Goal: Contribute content: Add original content to the website for others to see

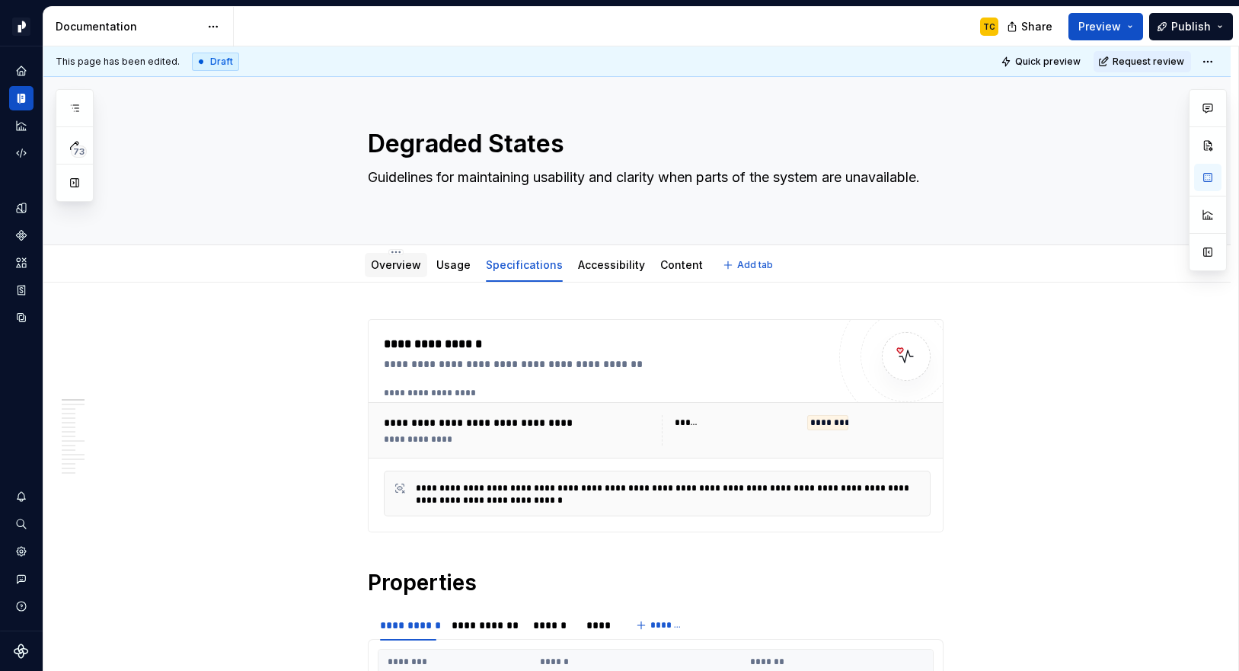
click at [410, 263] on link "Overview" at bounding box center [396, 264] width 50 height 13
type textarea "*"
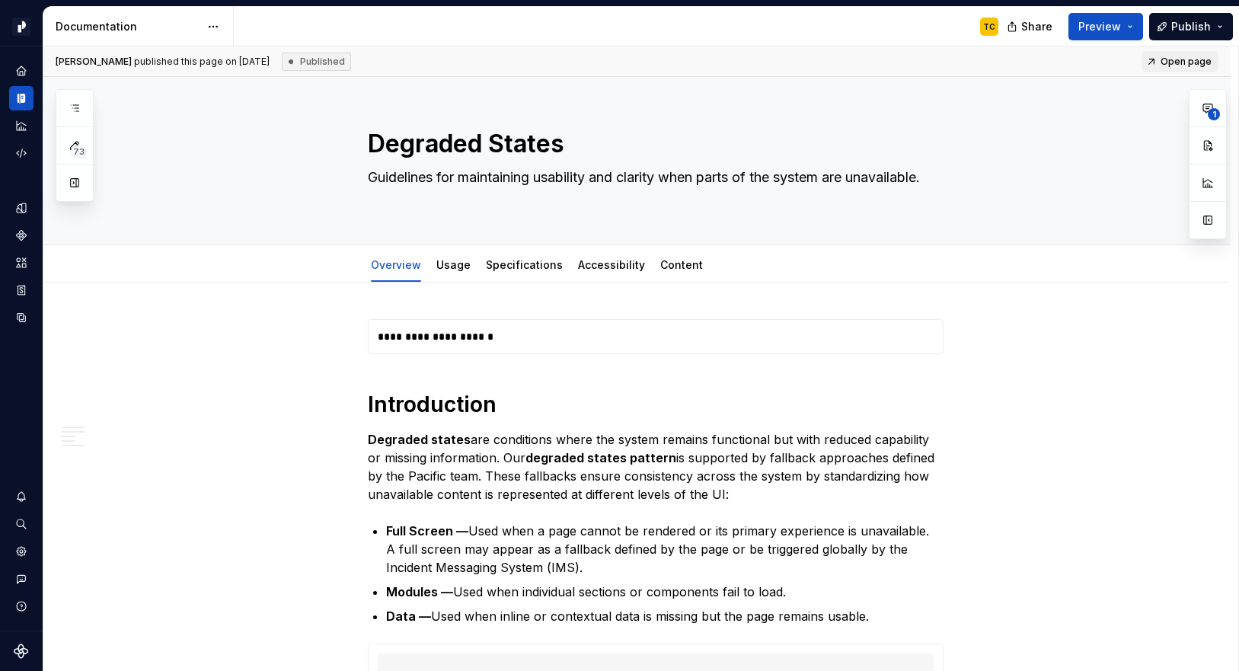
type textarea "*"
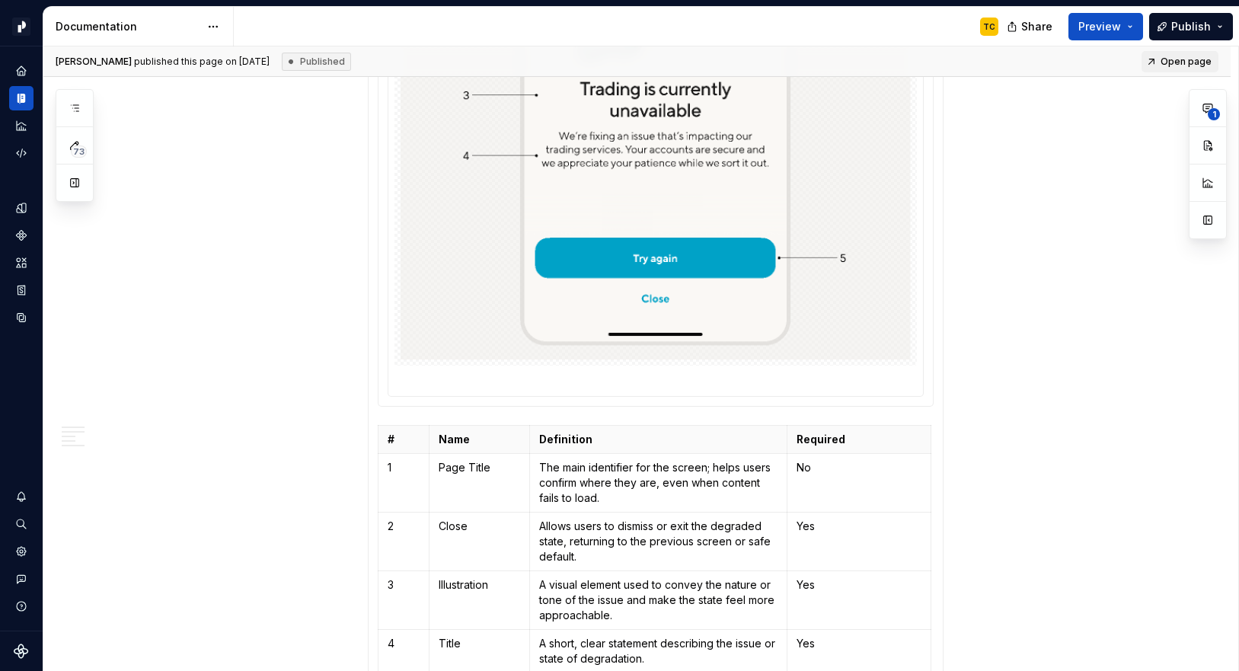
scroll to position [2215, 0]
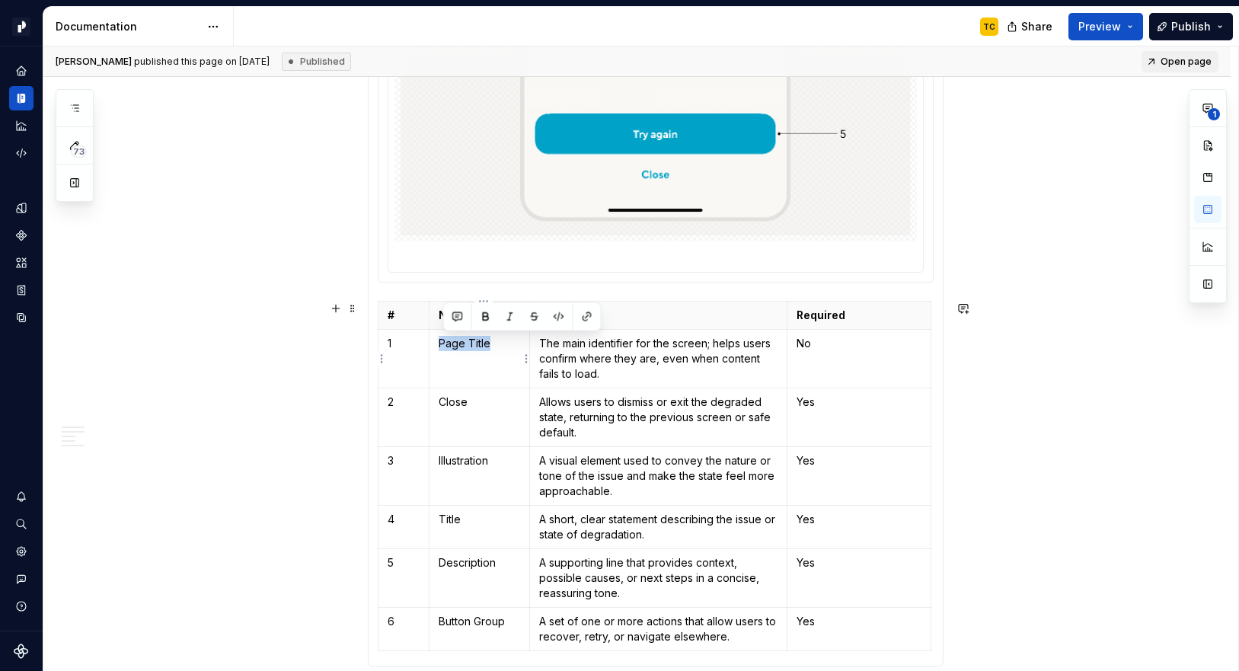
drag, startPoint x: 440, startPoint y: 346, endPoint x: 497, endPoint y: 346, distance: 57.1
click at [497, 346] on td "Page Title" at bounding box center [479, 358] width 101 height 59
click at [587, 320] on button "button" at bounding box center [586, 316] width 21 height 21
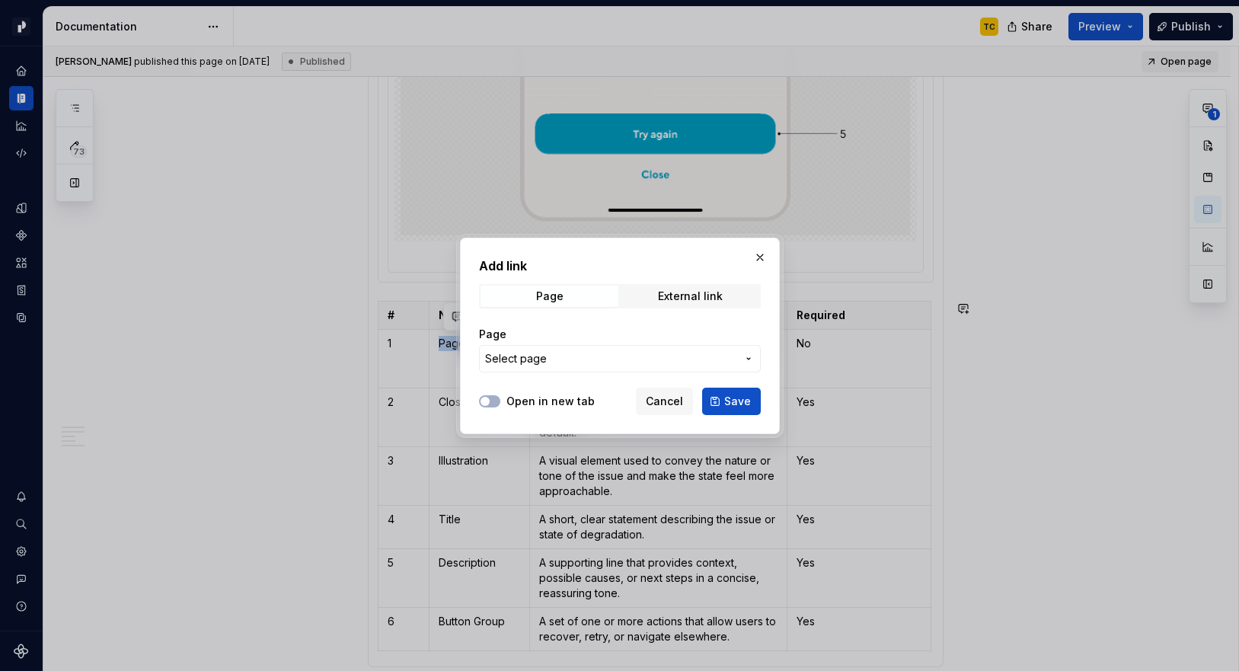
click at [581, 359] on span "Select page" at bounding box center [610, 358] width 251 height 15
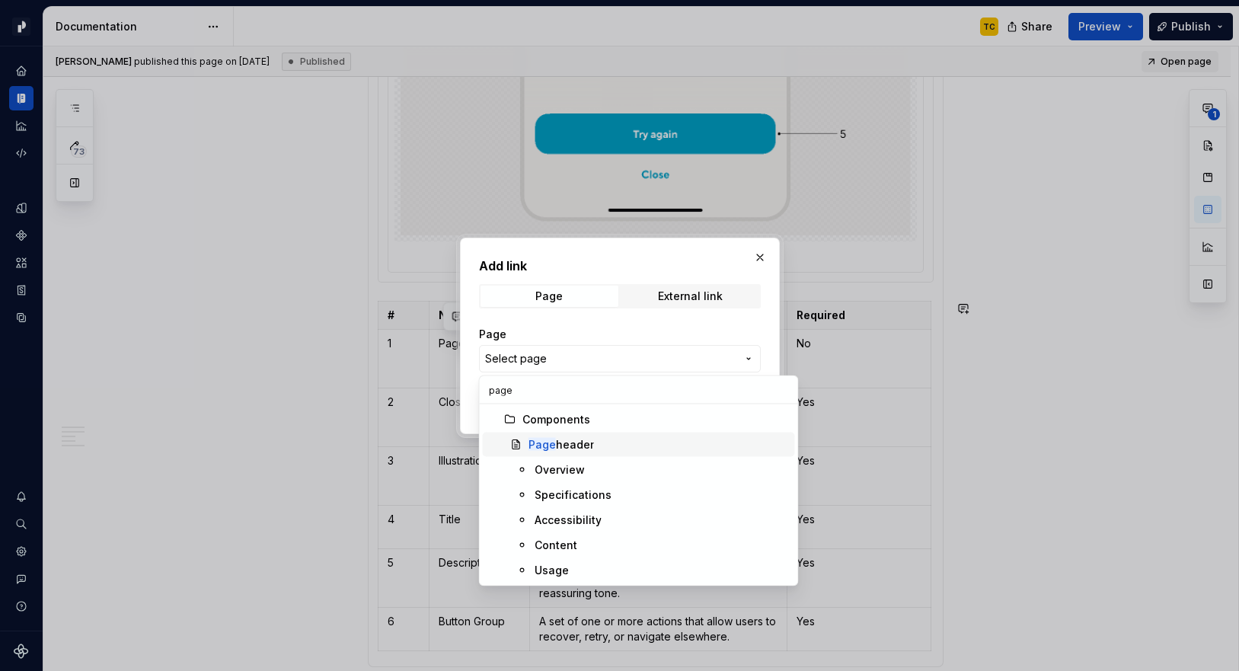
type input "page"
click at [572, 439] on div "Page header" at bounding box center [560, 444] width 65 height 15
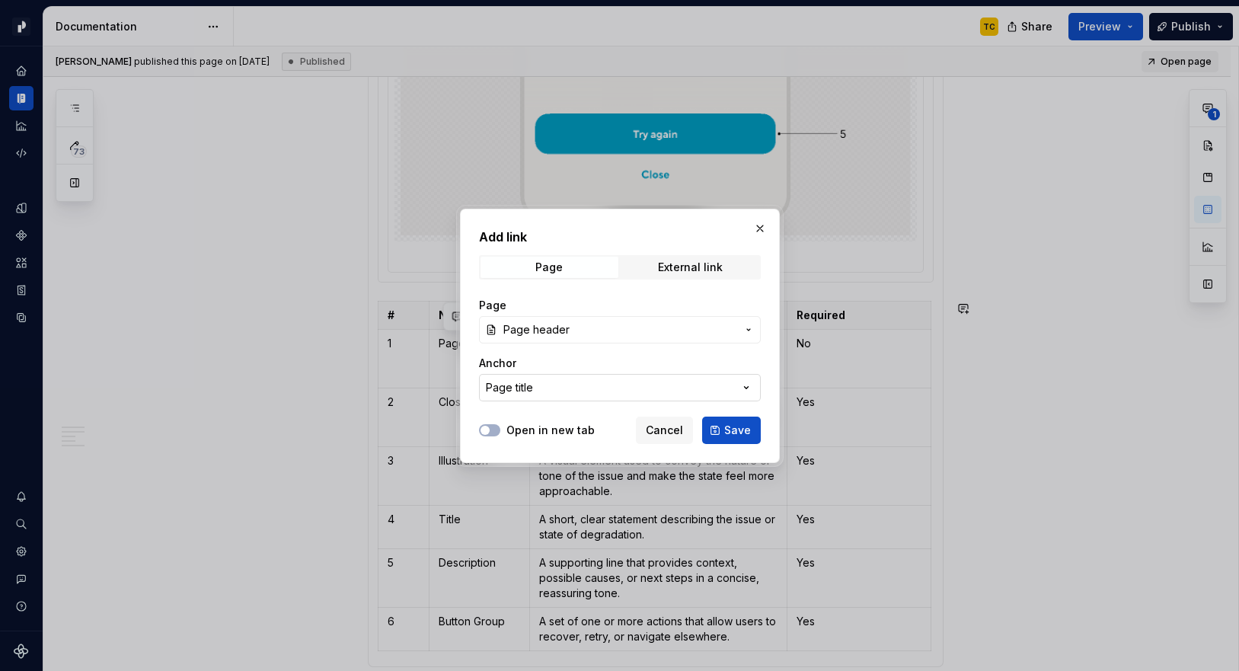
click at [515, 391] on div "Page title" at bounding box center [509, 387] width 47 height 15
click at [522, 387] on div "Add link Page External link Page Page header Anchor Page title Open in new tab …" at bounding box center [619, 335] width 1239 height 671
click at [522, 387] on div "Page title" at bounding box center [509, 387] width 47 height 15
click at [547, 379] on div "Add link Page External link Page Page header Anchor Page title Open in new tab …" at bounding box center [619, 335] width 1239 height 671
click at [726, 423] on span "Save" at bounding box center [737, 430] width 27 height 15
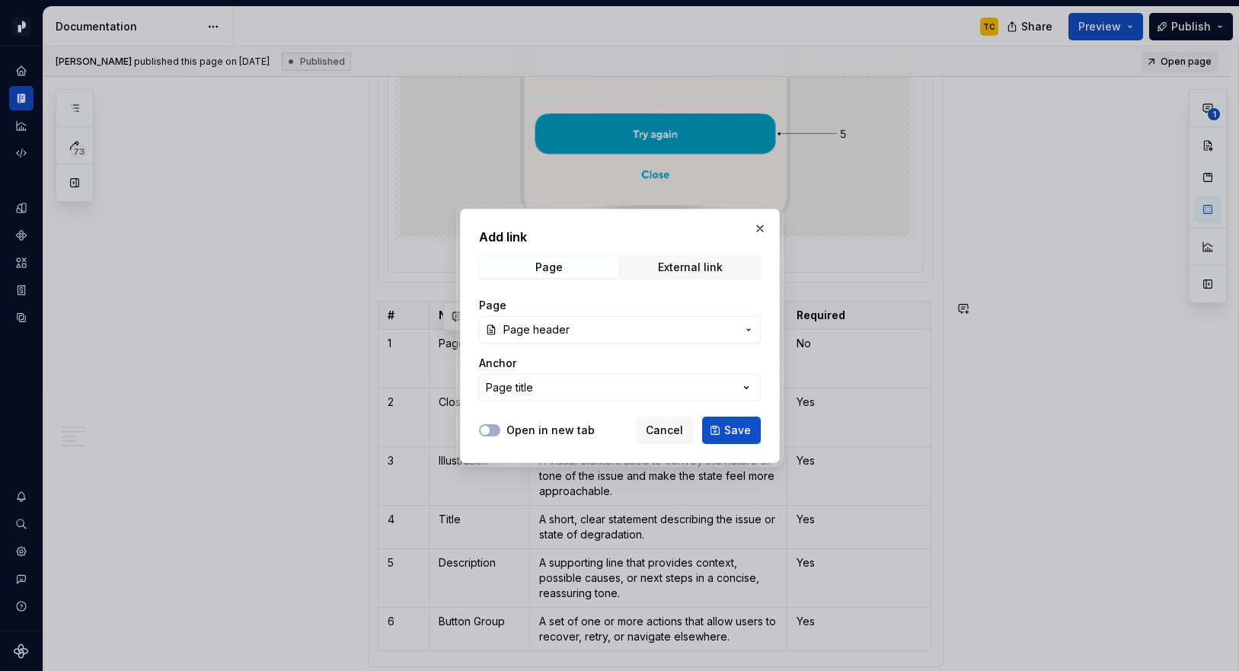
type textarea "*"
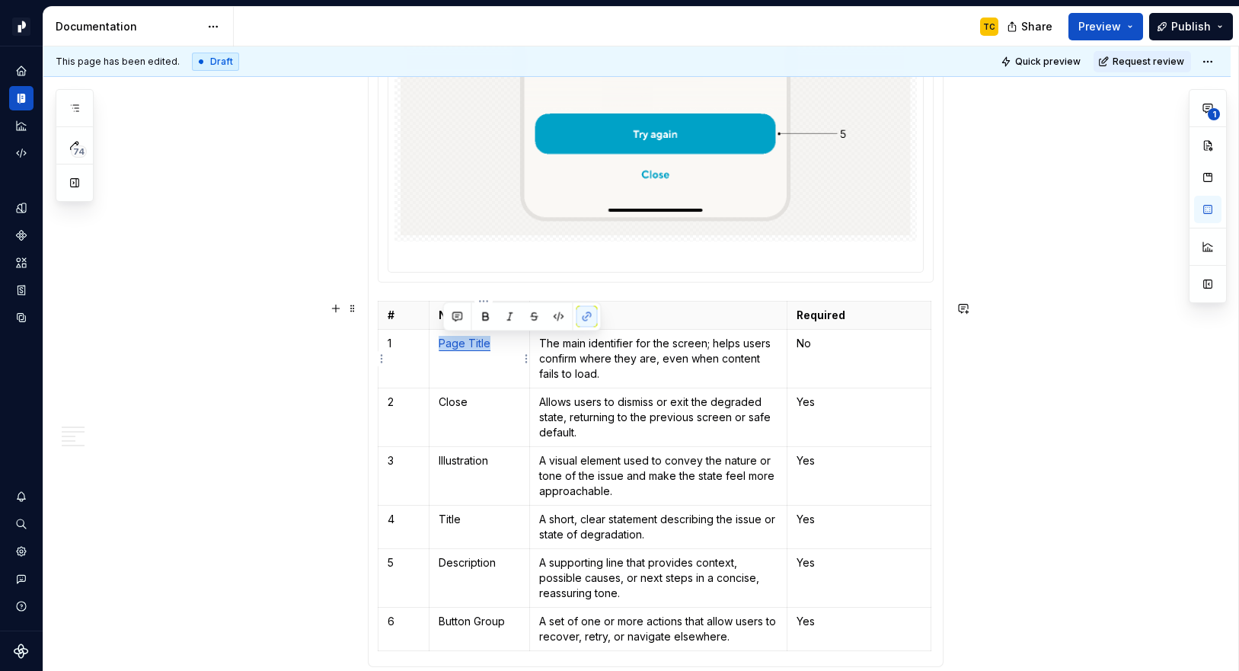
click at [477, 347] on link "Page Title" at bounding box center [465, 343] width 52 height 13
click at [459, 343] on link "Page" at bounding box center [452, 343] width 27 height 13
click at [541, 317] on button "button" at bounding box center [551, 313] width 21 height 21
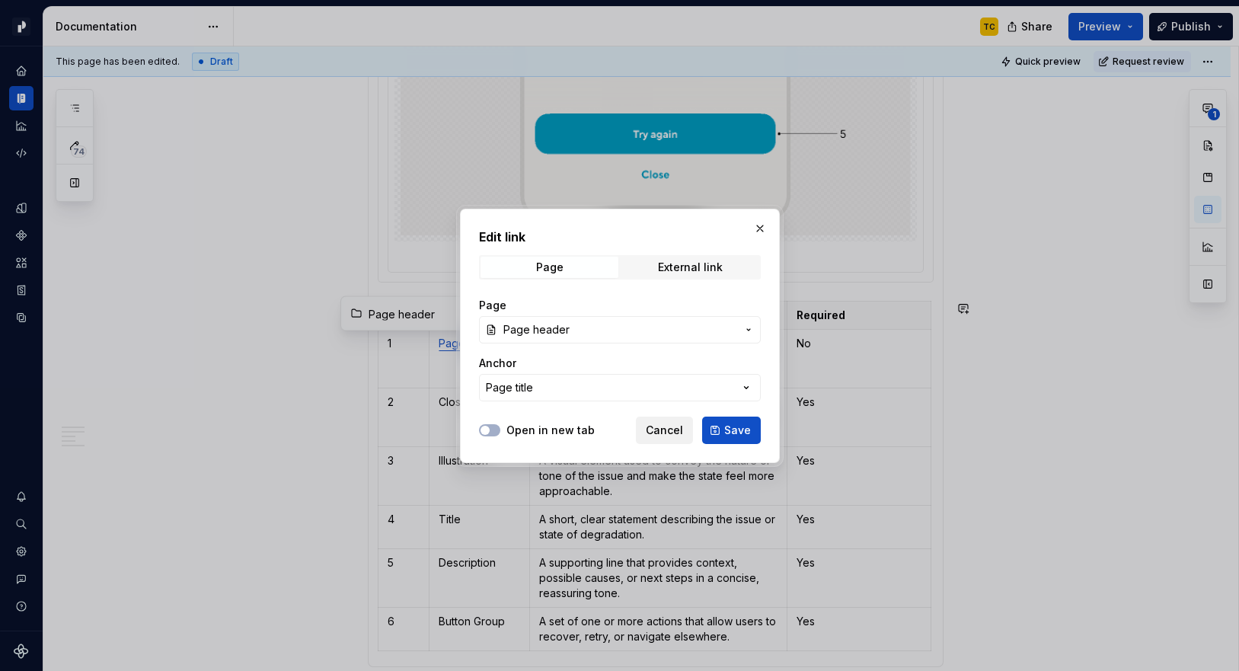
click at [659, 424] on span "Cancel" at bounding box center [664, 430] width 37 height 15
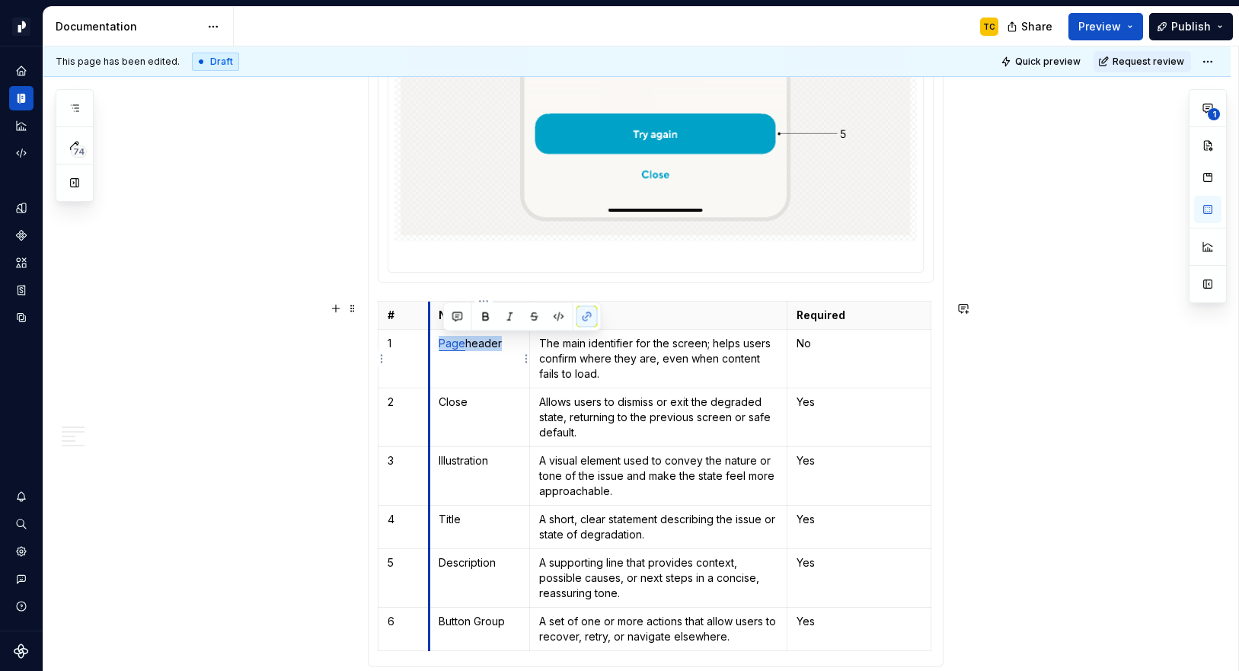
drag, startPoint x: 506, startPoint y: 346, endPoint x: 434, endPoint y: 344, distance: 72.3
click at [434, 344] on td "Page header" at bounding box center [479, 358] width 101 height 59
click at [591, 323] on button "button" at bounding box center [586, 316] width 21 height 21
click at [589, 319] on button "button" at bounding box center [586, 316] width 21 height 21
type textarea "*"
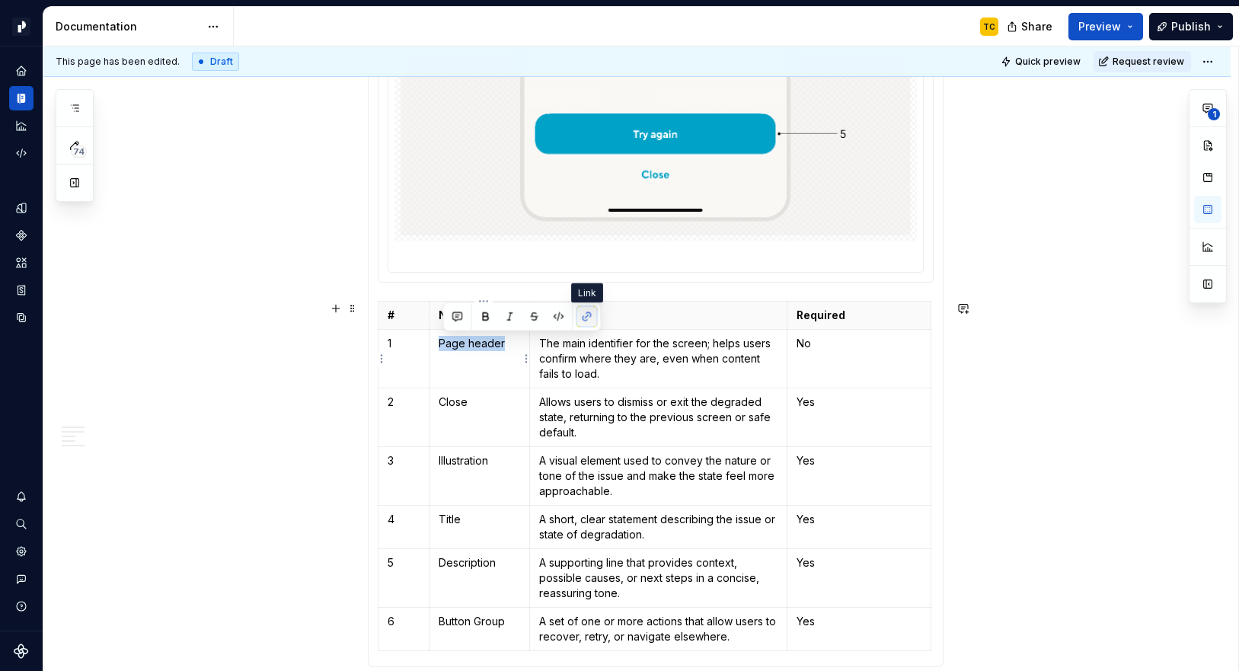
click at [590, 318] on button "button" at bounding box center [586, 316] width 21 height 21
click at [585, 316] on button "button" at bounding box center [586, 316] width 21 height 21
click at [442, 345] on td "Page header" at bounding box center [479, 358] width 101 height 59
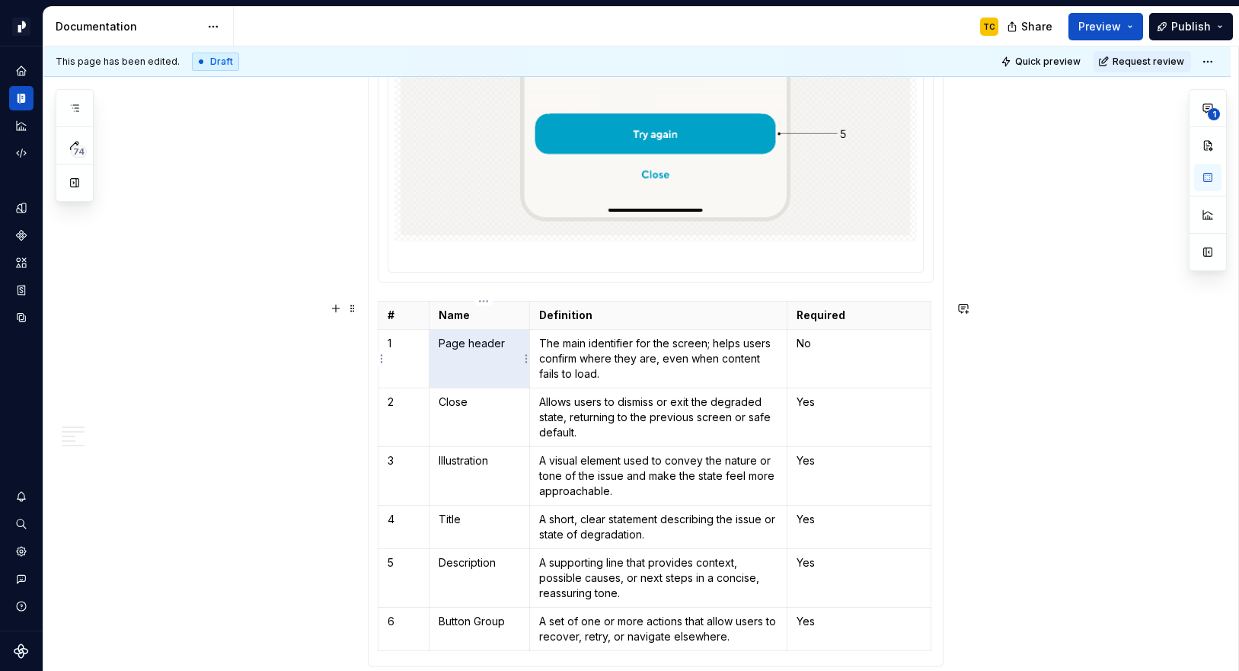
click at [518, 340] on p "Page header" at bounding box center [479, 343] width 81 height 15
drag, startPoint x: 511, startPoint y: 339, endPoint x: 439, endPoint y: 339, distance: 72.3
click at [439, 339] on td "Page header" at bounding box center [479, 358] width 101 height 59
click at [590, 313] on button "button" at bounding box center [586, 316] width 21 height 21
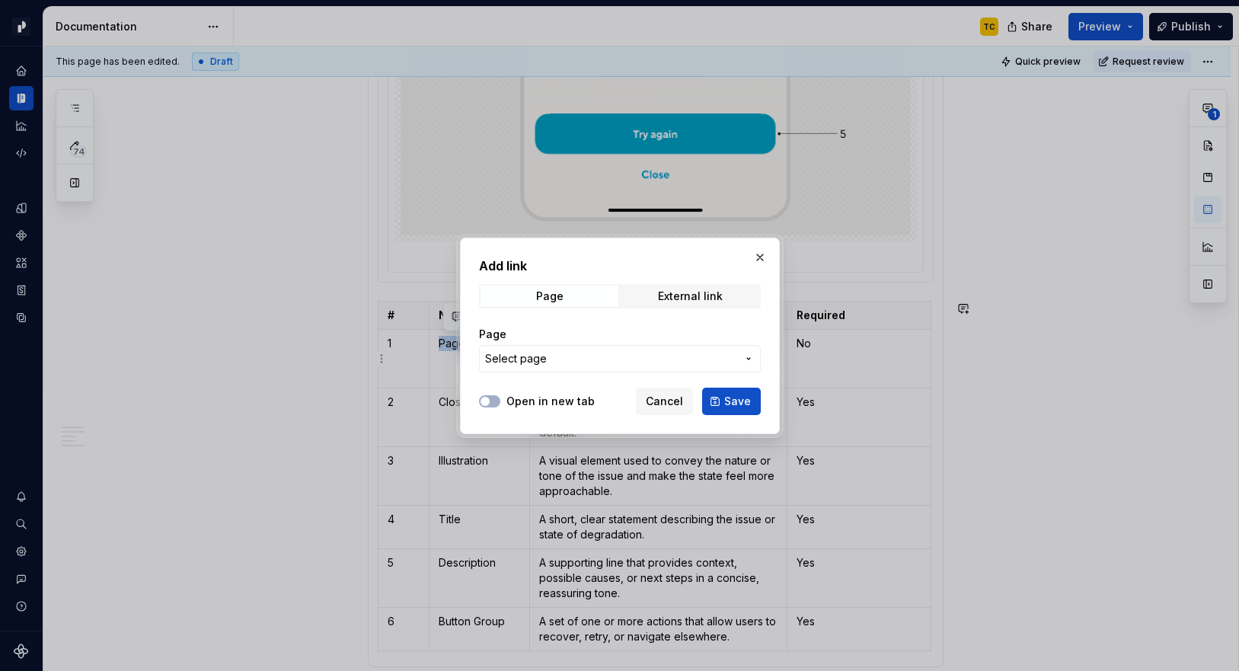
click at [579, 355] on span "Select page" at bounding box center [610, 358] width 251 height 15
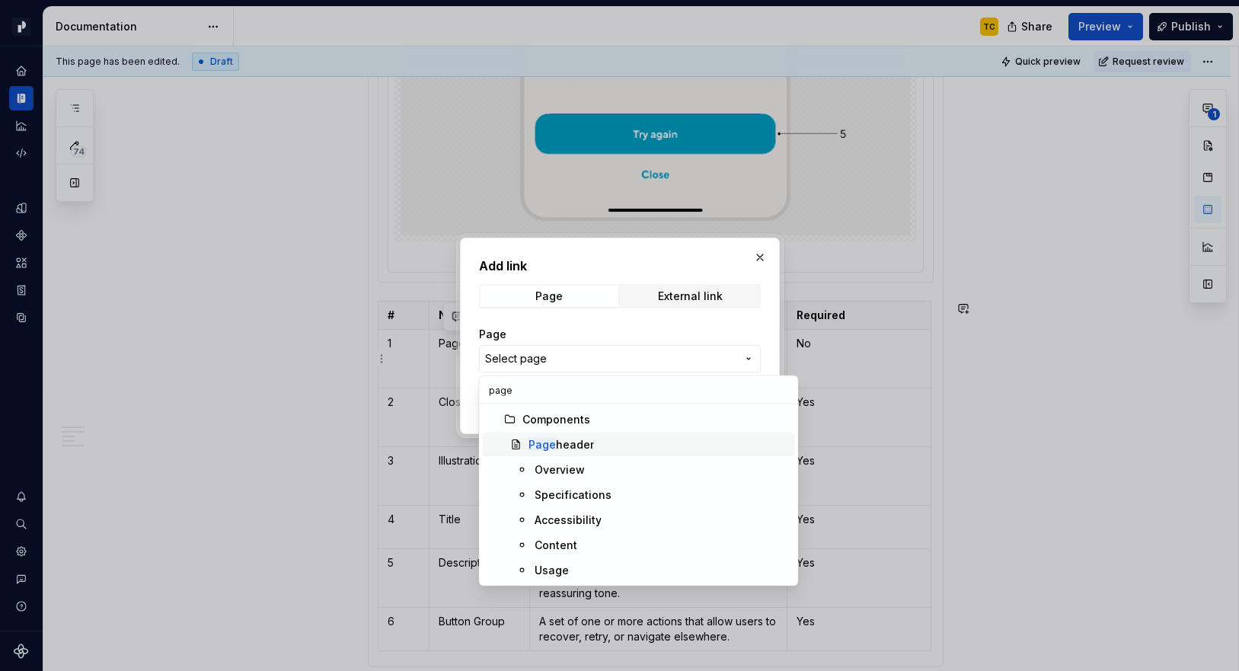
type input "page"
click at [588, 445] on div "Page header" at bounding box center [560, 444] width 65 height 15
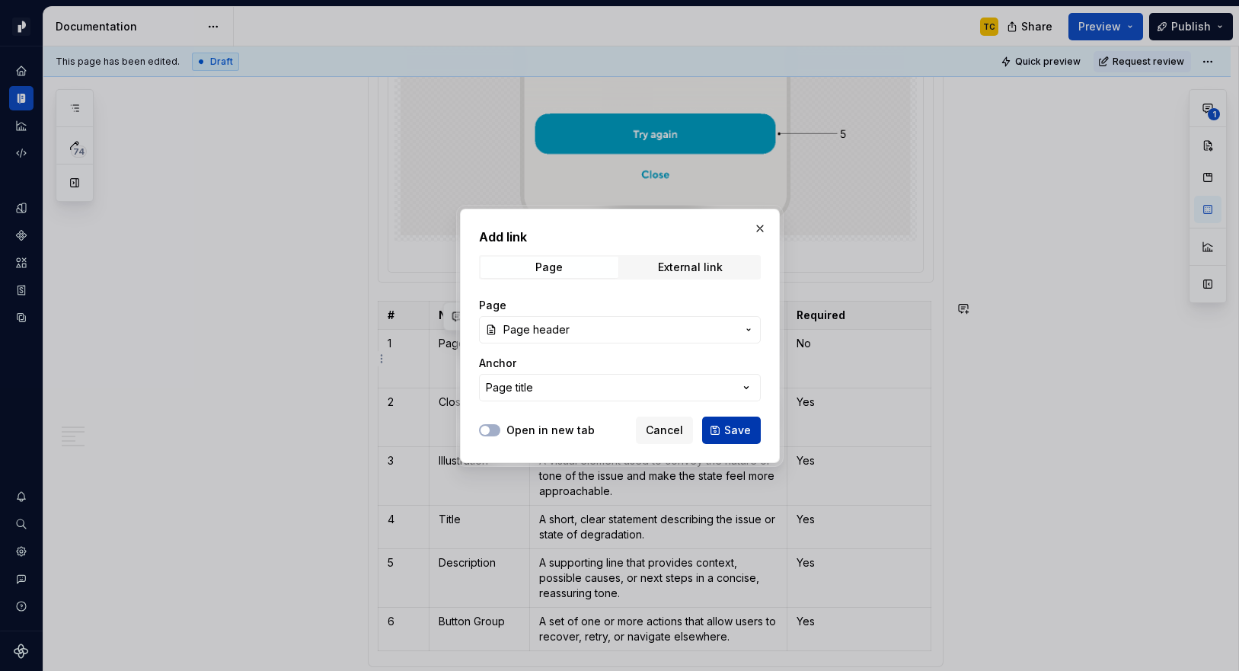
click at [731, 435] on span "Save" at bounding box center [737, 430] width 27 height 15
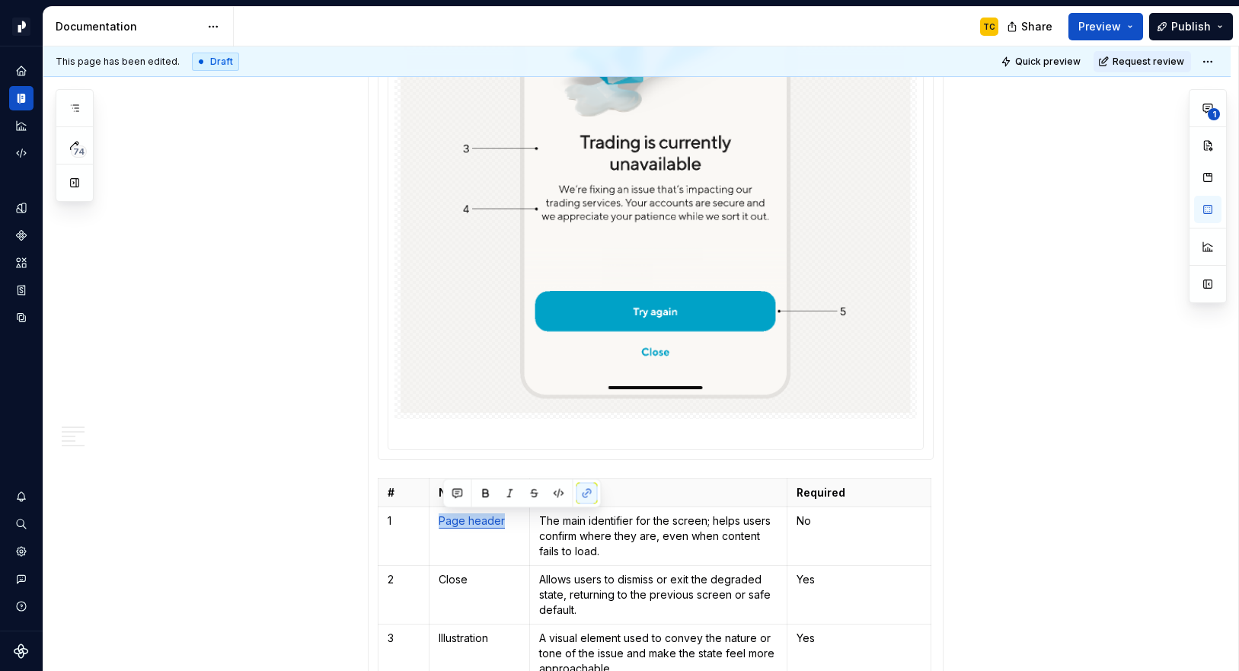
scroll to position [2044, 0]
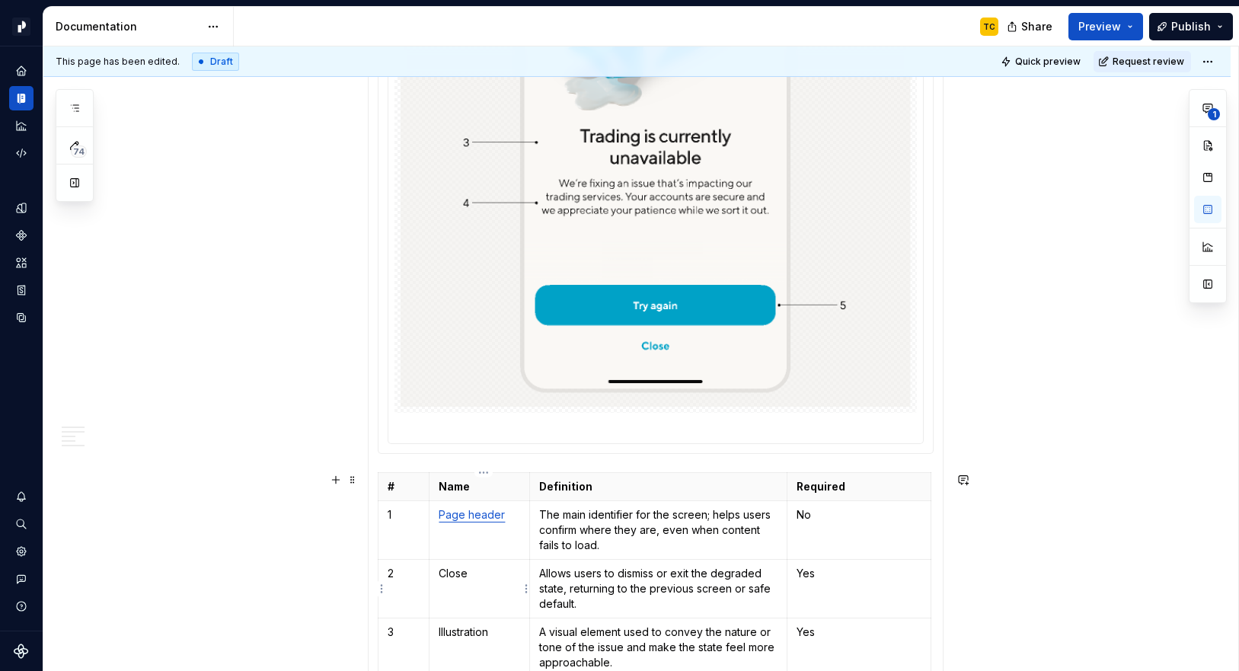
click at [492, 577] on p "Close" at bounding box center [479, 573] width 81 height 15
type textarea "*"
drag, startPoint x: 439, startPoint y: 590, endPoint x: 507, endPoint y: 584, distance: 68.0
click at [507, 584] on td "Close (part of Page Header)" at bounding box center [479, 588] width 101 height 59
click at [584, 560] on button "button" at bounding box center [586, 561] width 21 height 21
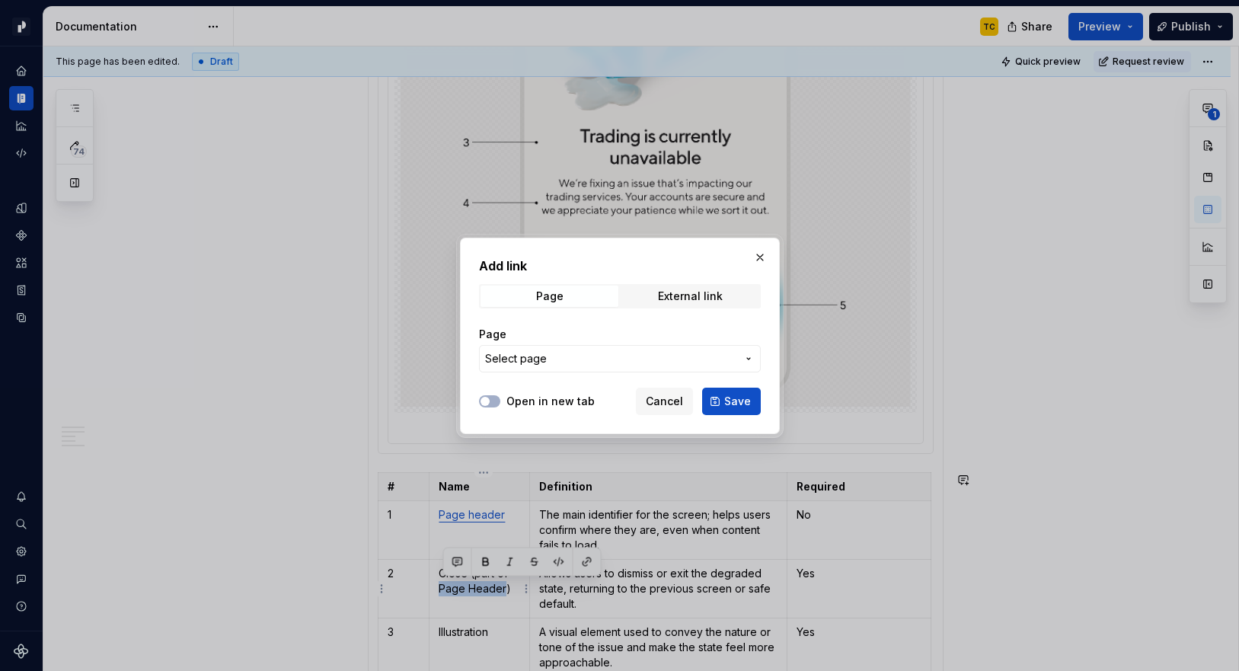
click at [569, 357] on span "Select page" at bounding box center [610, 358] width 251 height 15
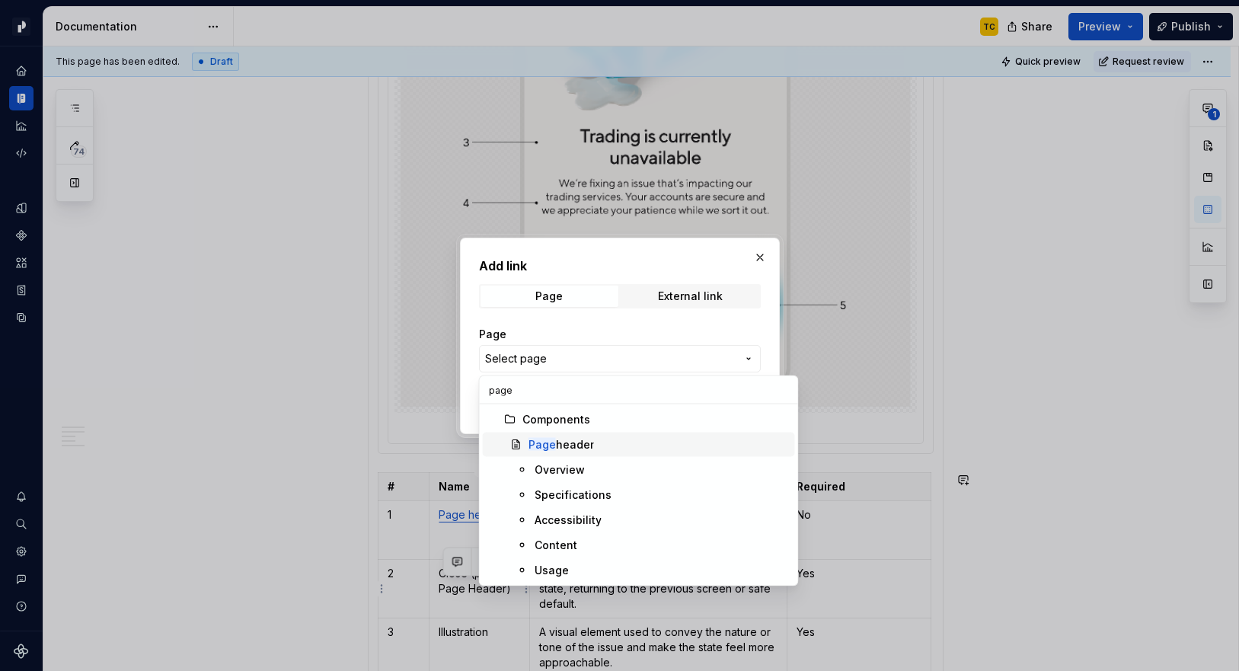
type input "page"
click at [587, 441] on div "Page header" at bounding box center [560, 444] width 65 height 15
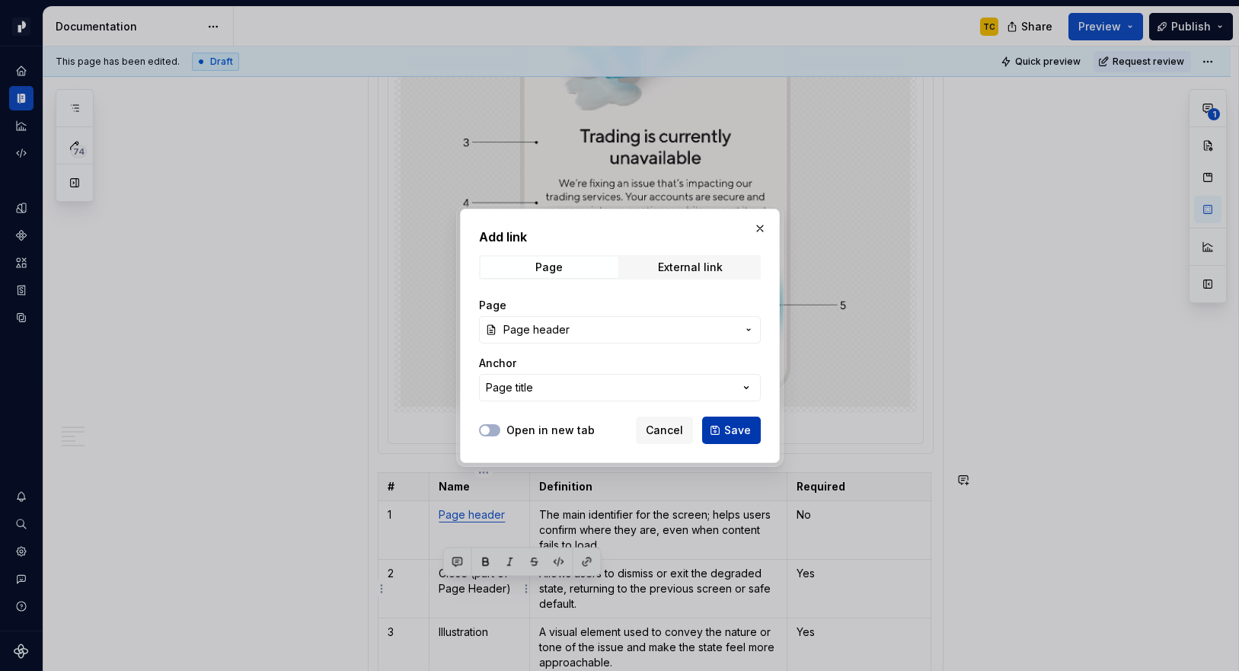
click at [723, 428] on button "Save" at bounding box center [731, 429] width 59 height 27
type textarea "*"
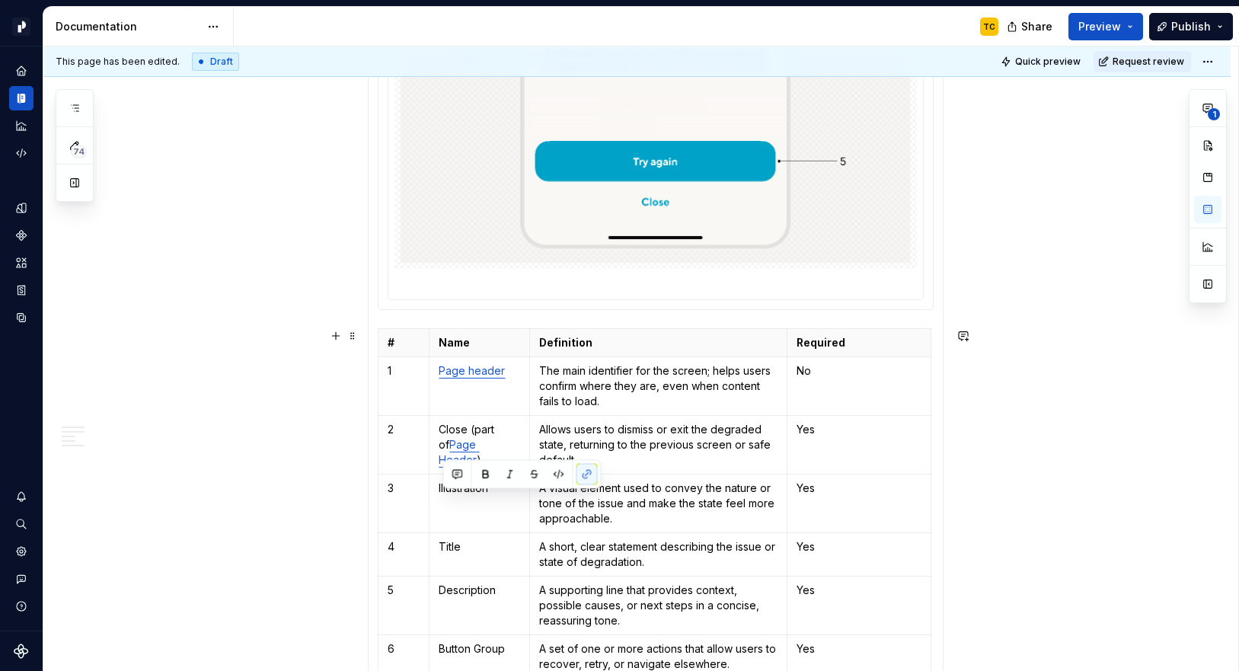
scroll to position [2200, 0]
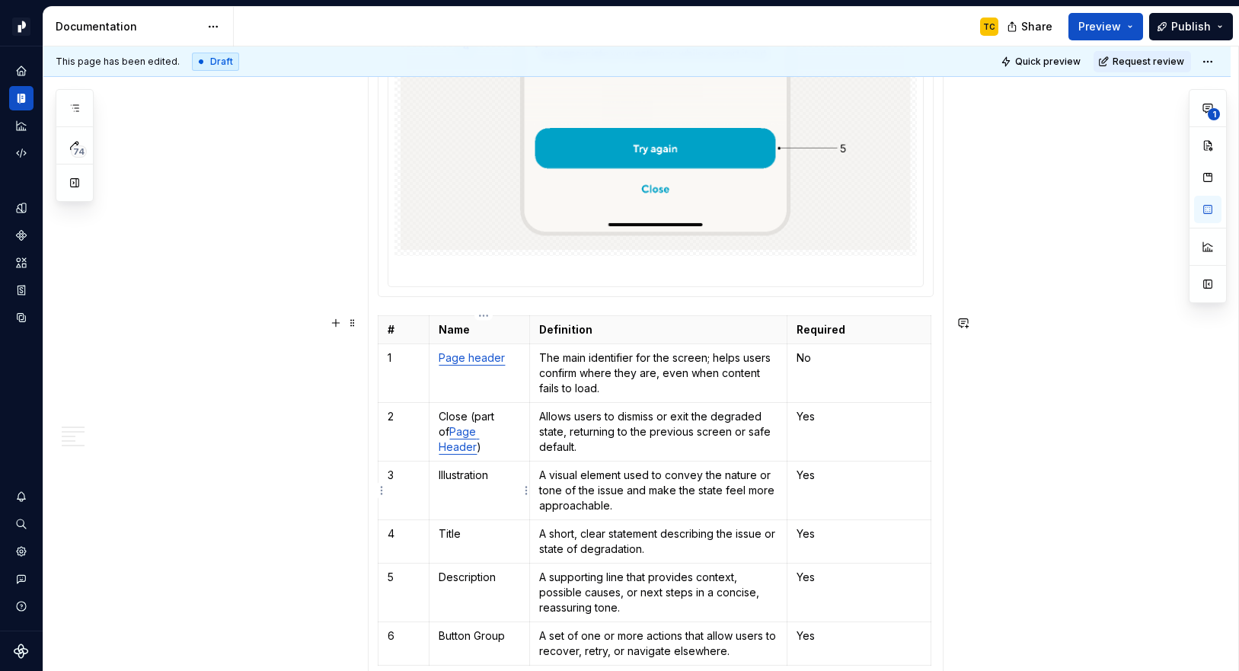
click at [474, 470] on p "Illustration" at bounding box center [479, 474] width 81 height 15
click at [437, 471] on td "Illustration" at bounding box center [479, 490] width 101 height 59
click at [447, 471] on p "Pacific Illustration" at bounding box center [479, 482] width 81 height 30
drag, startPoint x: 444, startPoint y: 471, endPoint x: 499, endPoint y: 486, distance: 57.4
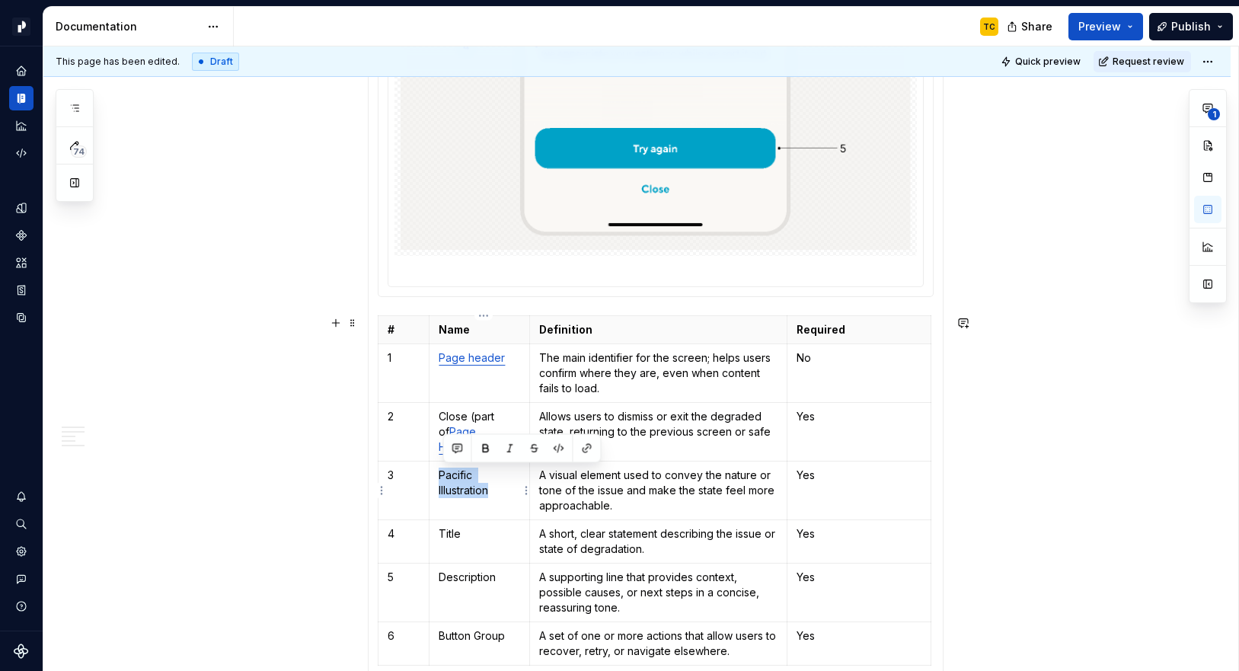
click at [500, 487] on p "Pacific Illustration" at bounding box center [479, 482] width 81 height 30
click at [587, 449] on button "button" at bounding box center [586, 448] width 21 height 21
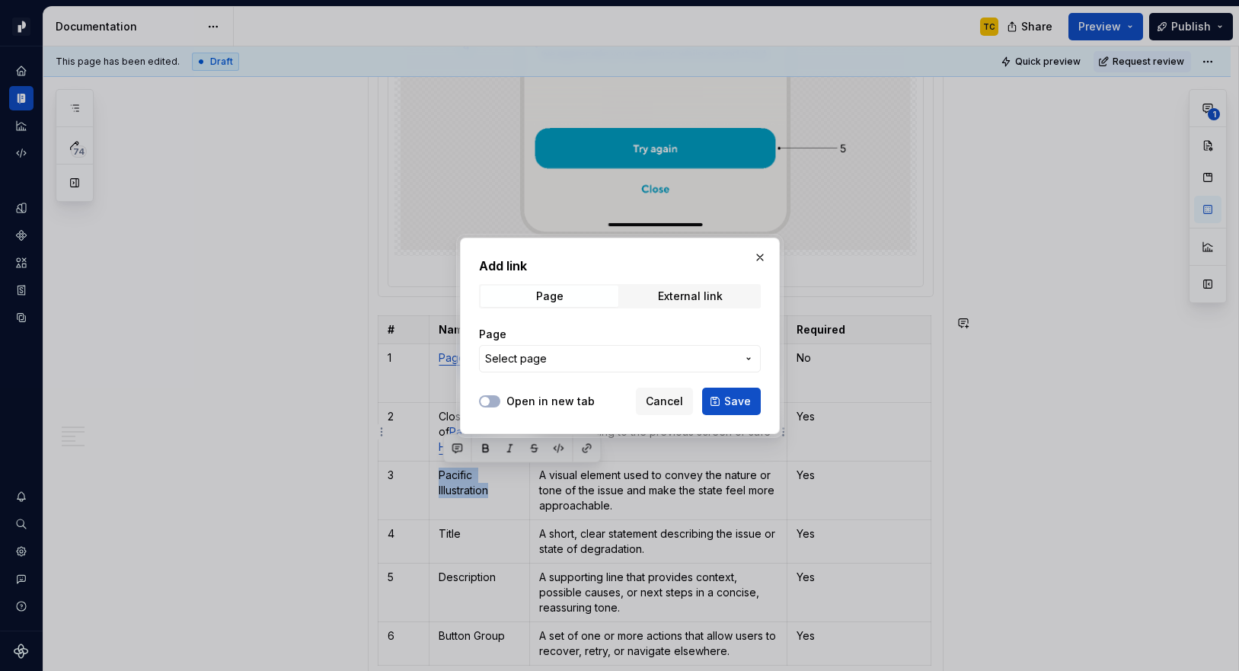
click at [608, 355] on span "Select page" at bounding box center [610, 358] width 251 height 15
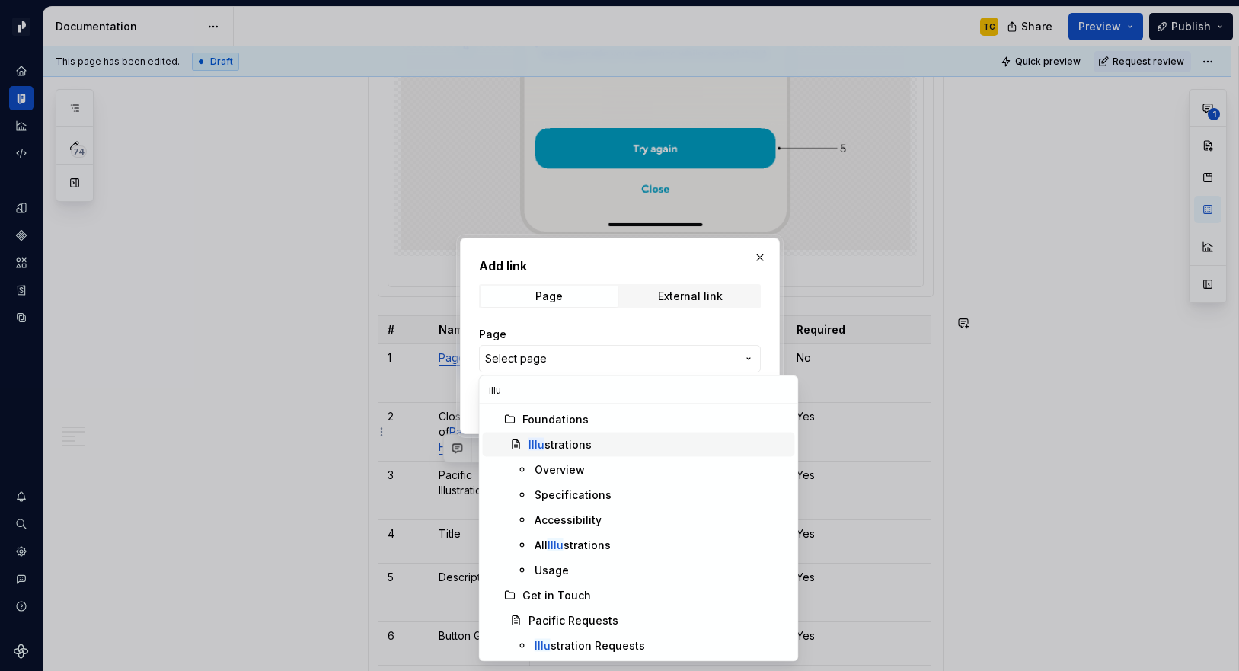
type input "illu"
click at [606, 444] on div "Illu strations" at bounding box center [658, 444] width 260 height 15
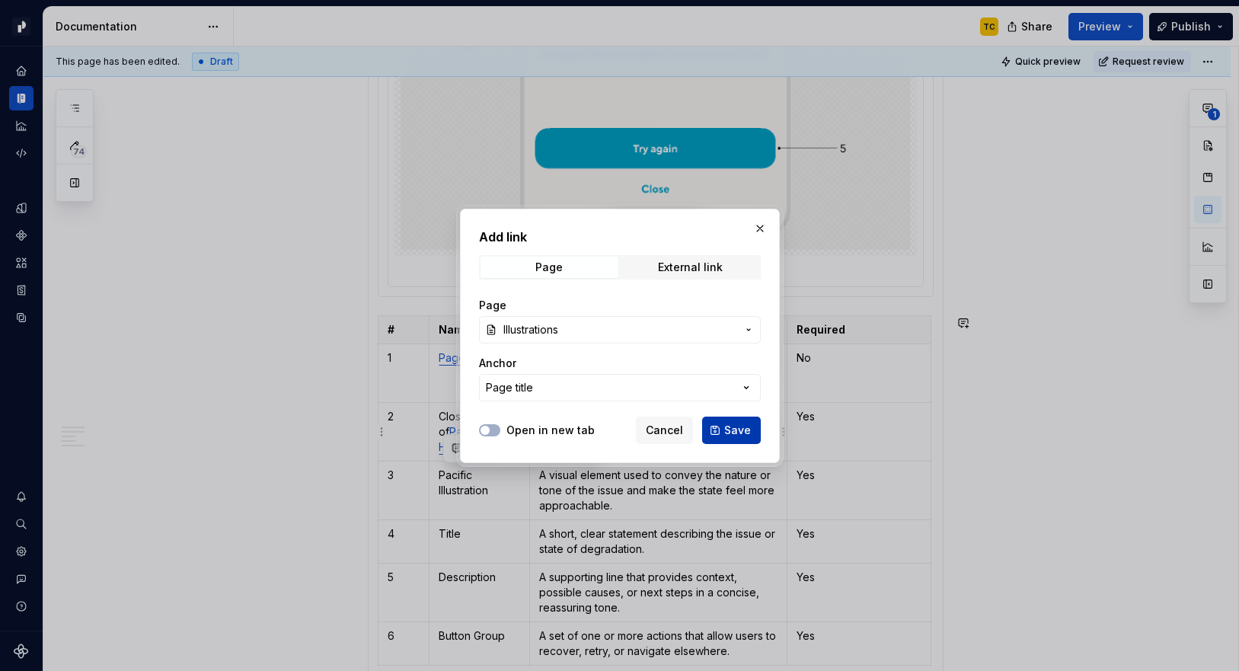
click at [733, 431] on span "Save" at bounding box center [737, 430] width 27 height 15
type textarea "*"
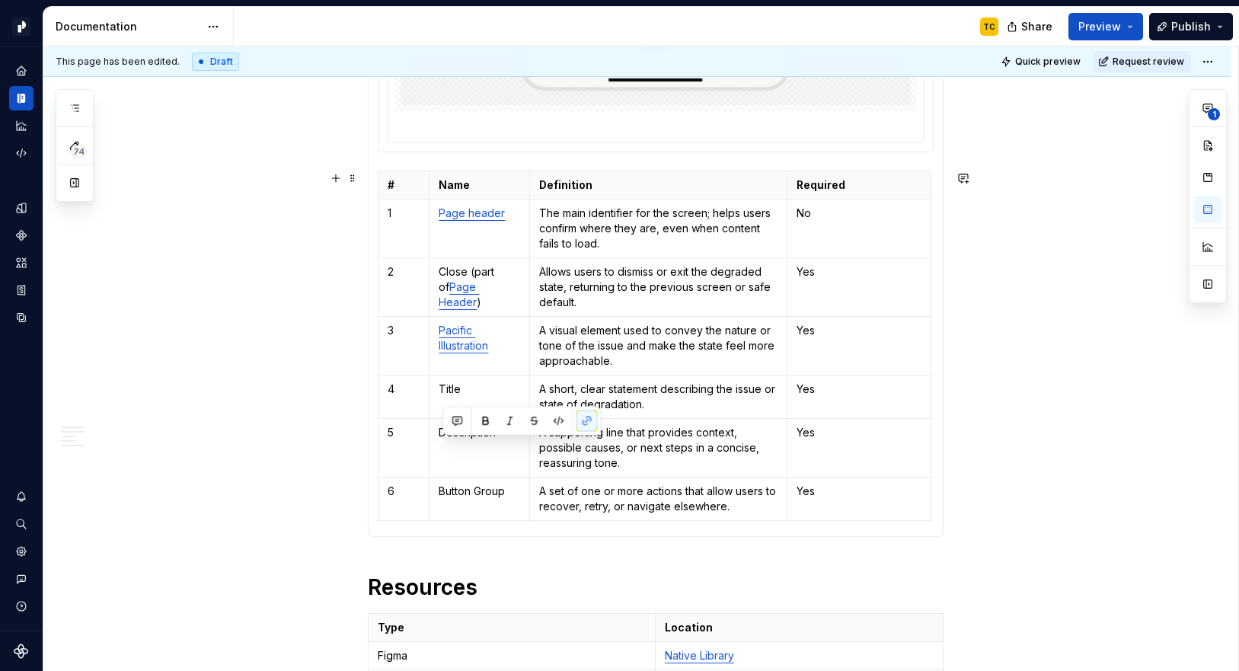
scroll to position [2363, 0]
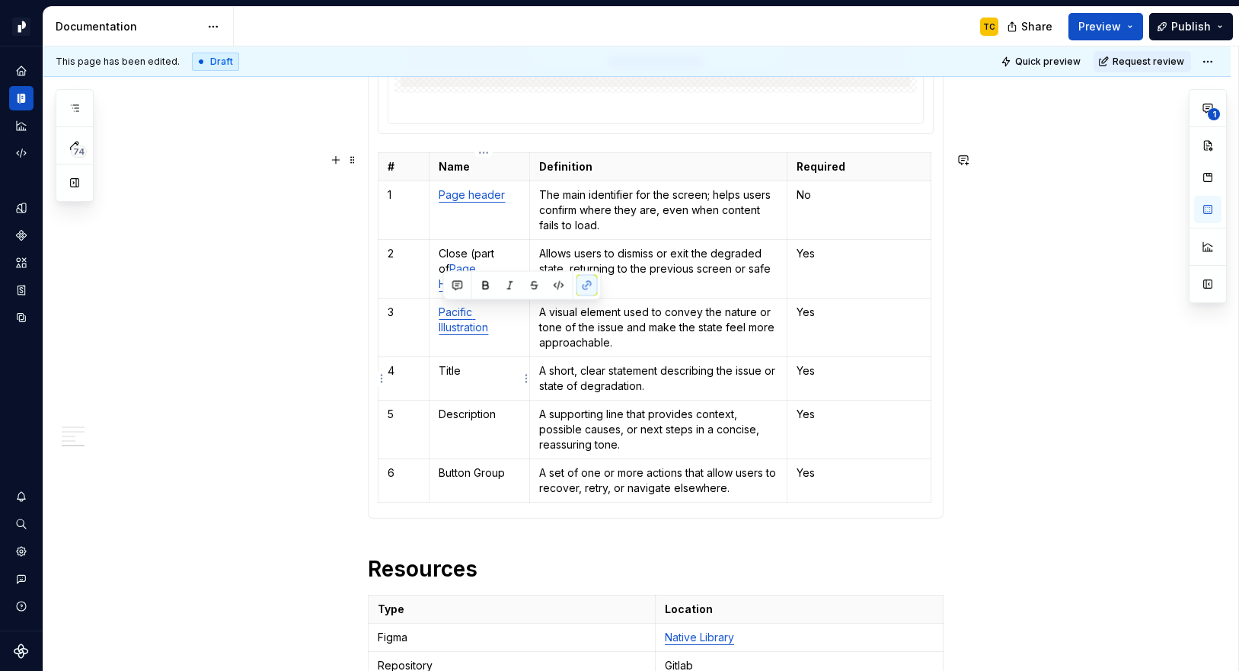
click at [451, 375] on p "Title" at bounding box center [479, 370] width 81 height 15
click at [464, 377] on p "Header" at bounding box center [479, 370] width 81 height 15
click at [464, 378] on p "Header" at bounding box center [479, 370] width 81 height 15
click at [464, 378] on td "Header" at bounding box center [479, 377] width 101 height 43
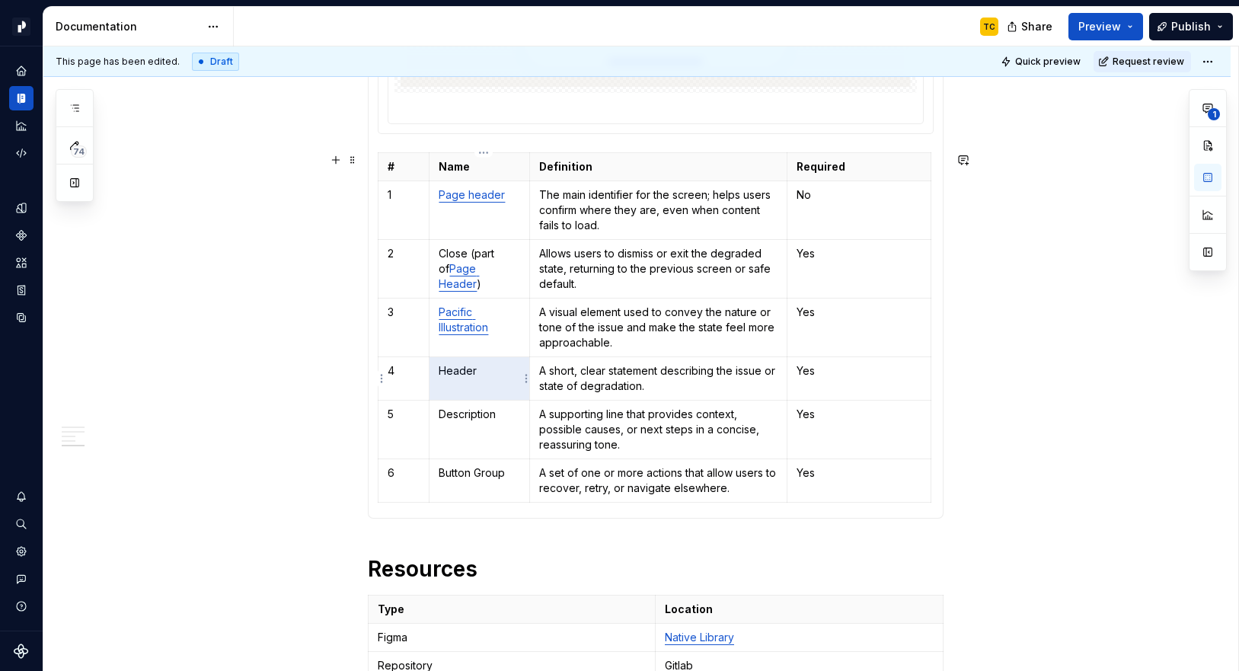
click at [464, 365] on p "Header" at bounding box center [479, 370] width 81 height 15
click at [458, 386] on p "Title (part of Header)" at bounding box center [479, 378] width 81 height 30
click at [587, 356] on button "button" at bounding box center [586, 359] width 21 height 21
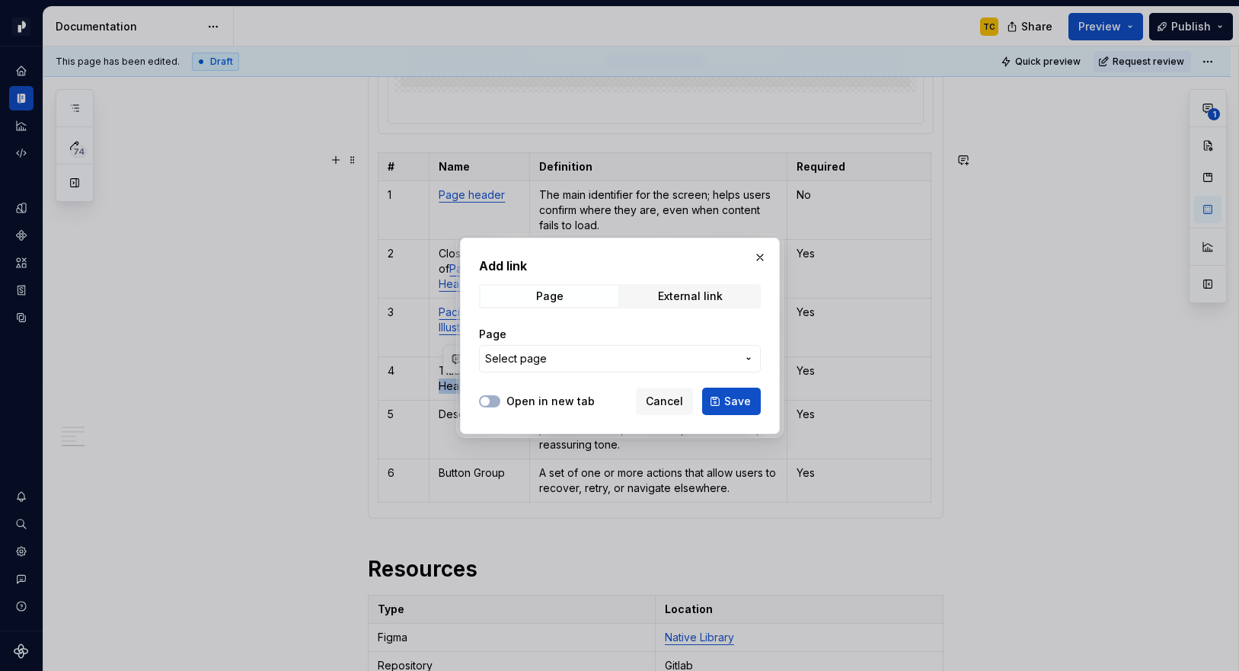
click at [587, 356] on span "Select page" at bounding box center [610, 358] width 251 height 15
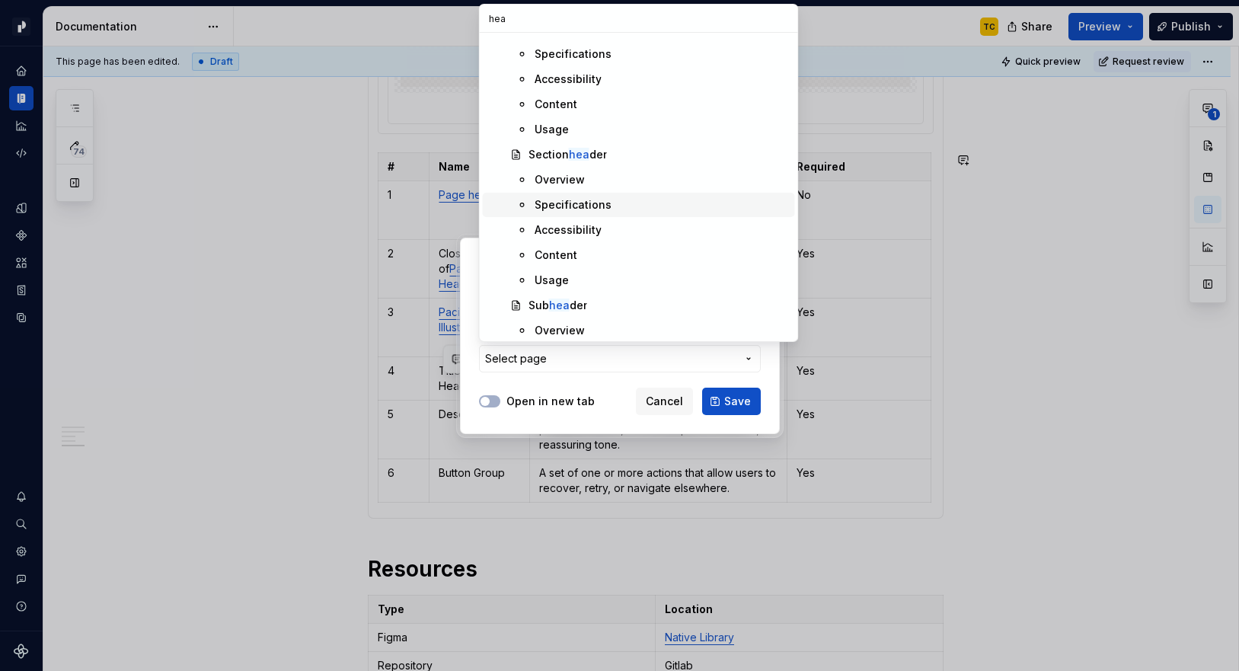
scroll to position [64, 0]
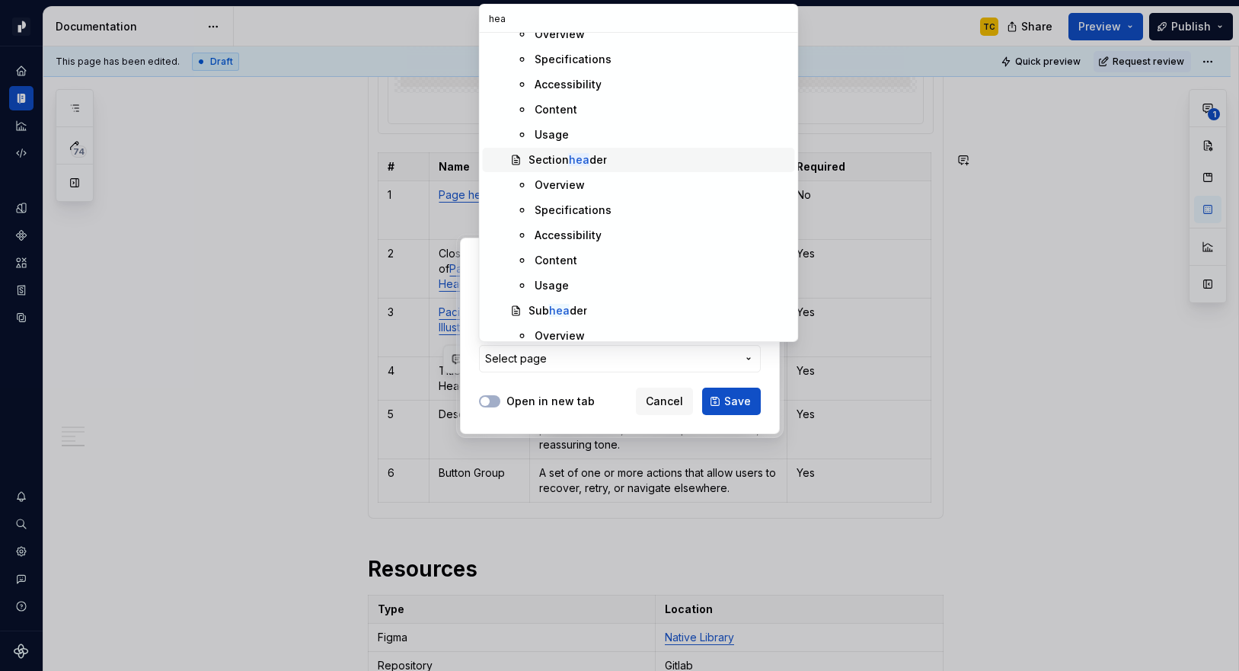
type input "hea"
click at [614, 155] on div "Section hea der" at bounding box center [658, 159] width 260 height 15
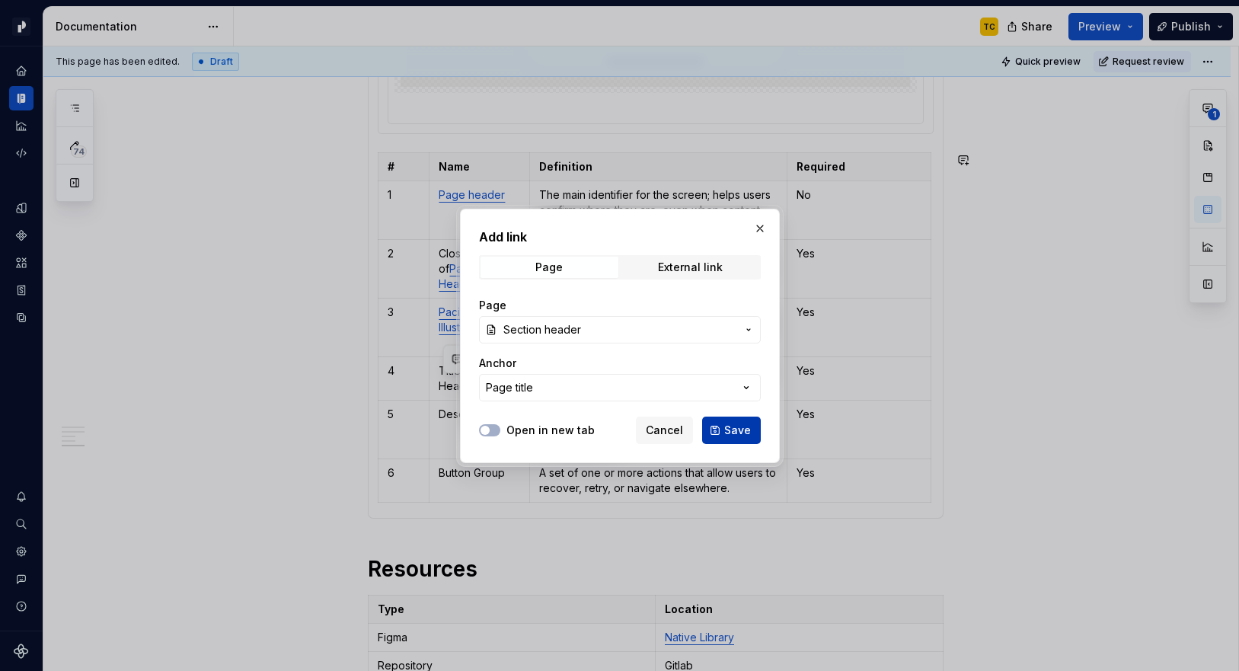
click at [728, 422] on button "Save" at bounding box center [731, 429] width 59 height 27
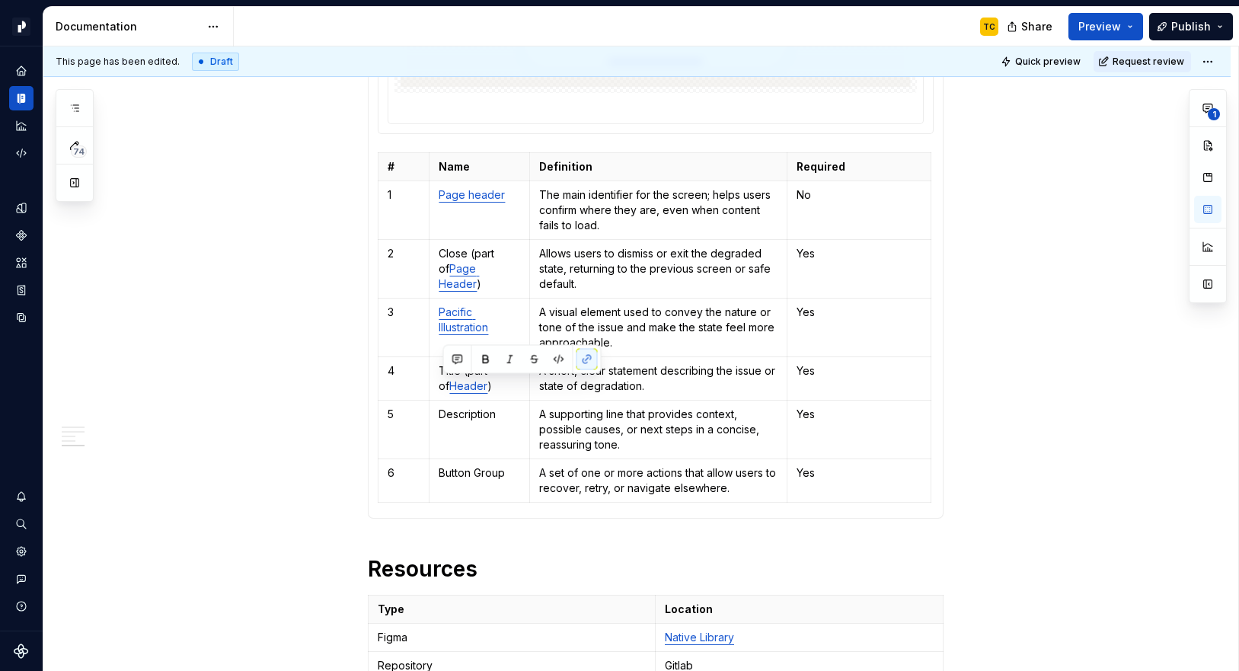
type textarea "*"
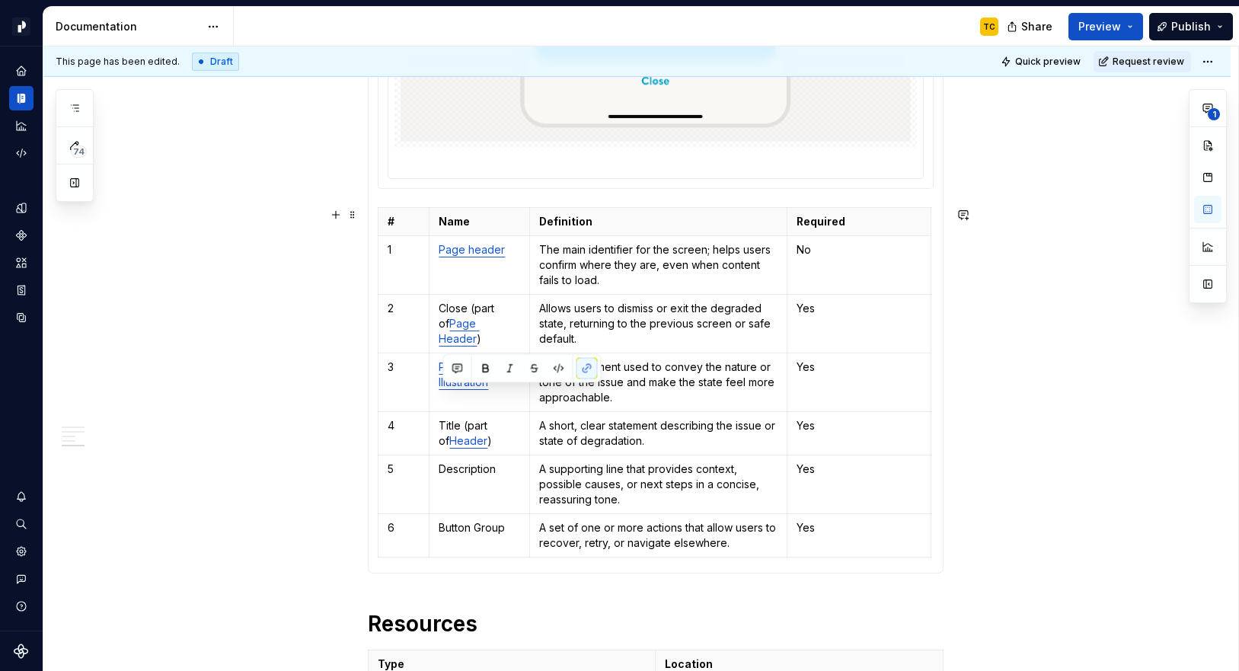
scroll to position [2306, 0]
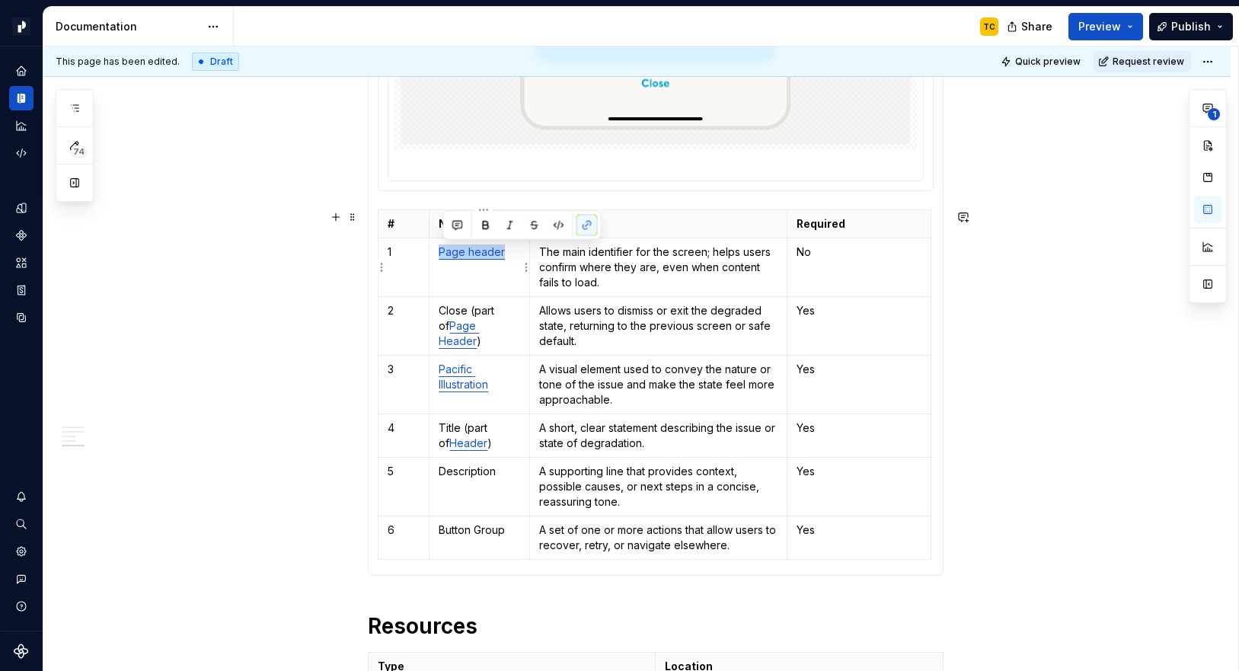
drag, startPoint x: 444, startPoint y: 251, endPoint x: 506, endPoint y: 247, distance: 62.5
click at [505, 247] on link "Page header" at bounding box center [472, 251] width 66 height 13
click at [469, 249] on p "App bar" at bounding box center [479, 251] width 81 height 15
drag, startPoint x: 445, startPoint y: 250, endPoint x: 483, endPoint y: 253, distance: 38.2
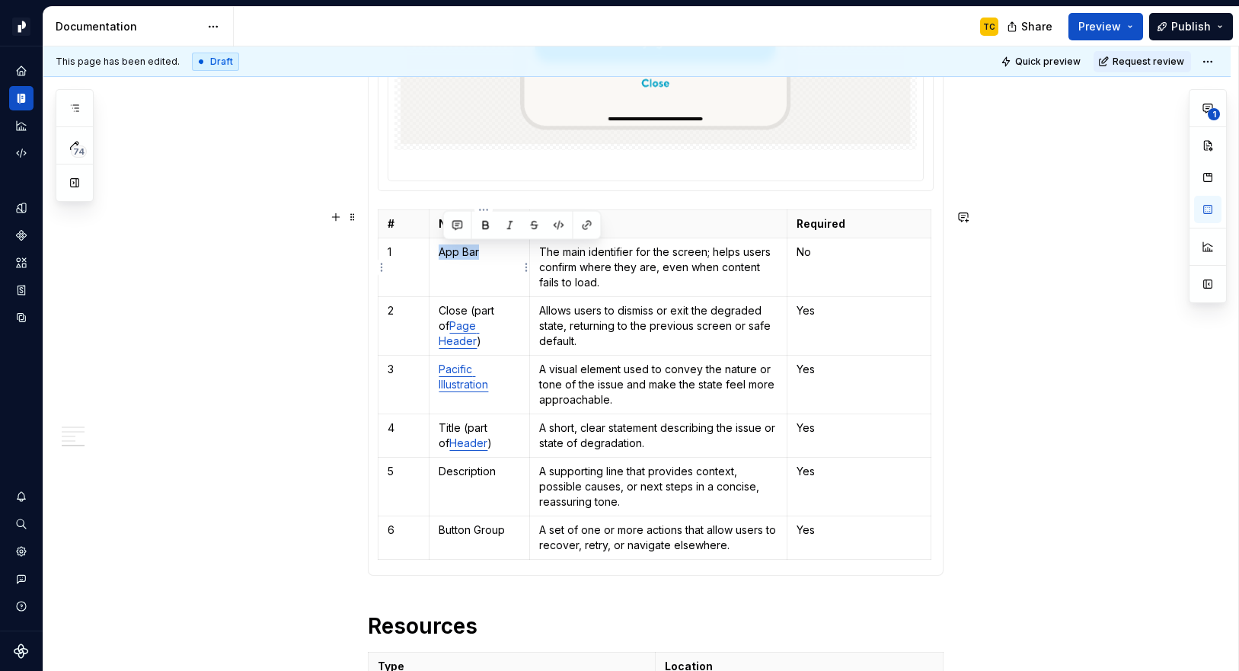
click at [483, 253] on p "App Bar" at bounding box center [479, 251] width 81 height 15
click at [589, 226] on button "button" at bounding box center [586, 225] width 21 height 21
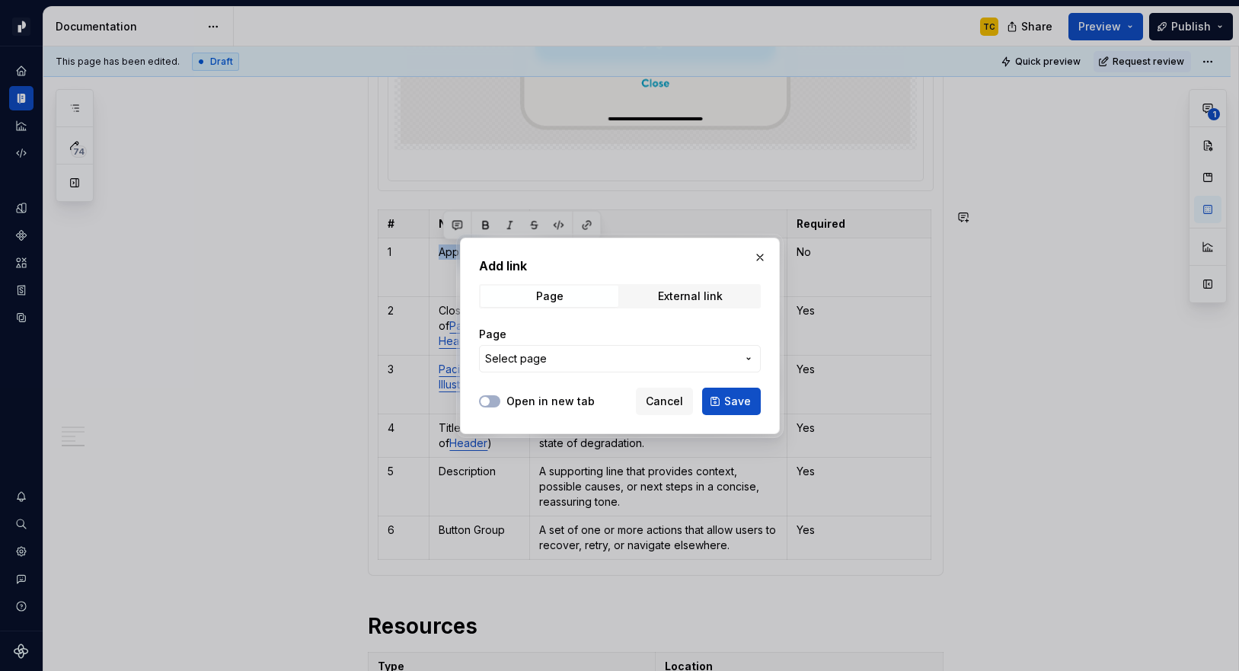
click at [545, 364] on span "Select page" at bounding box center [610, 358] width 251 height 15
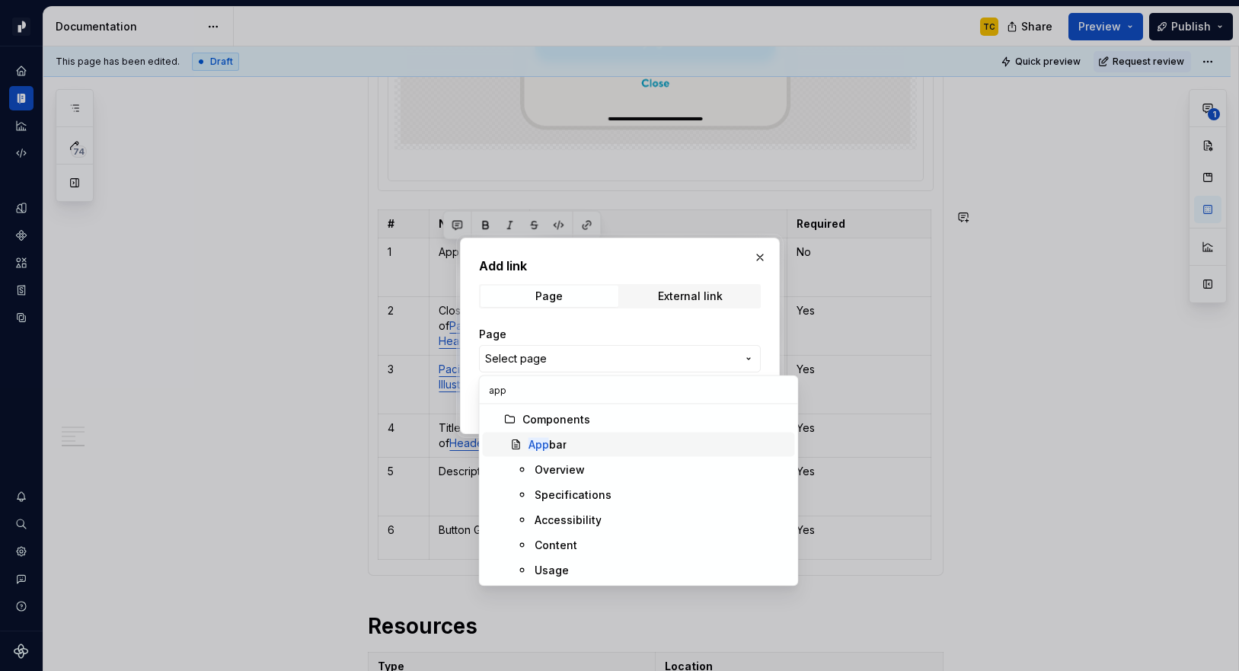
type input "app"
click at [579, 436] on span "App bar" at bounding box center [639, 444] width 312 height 24
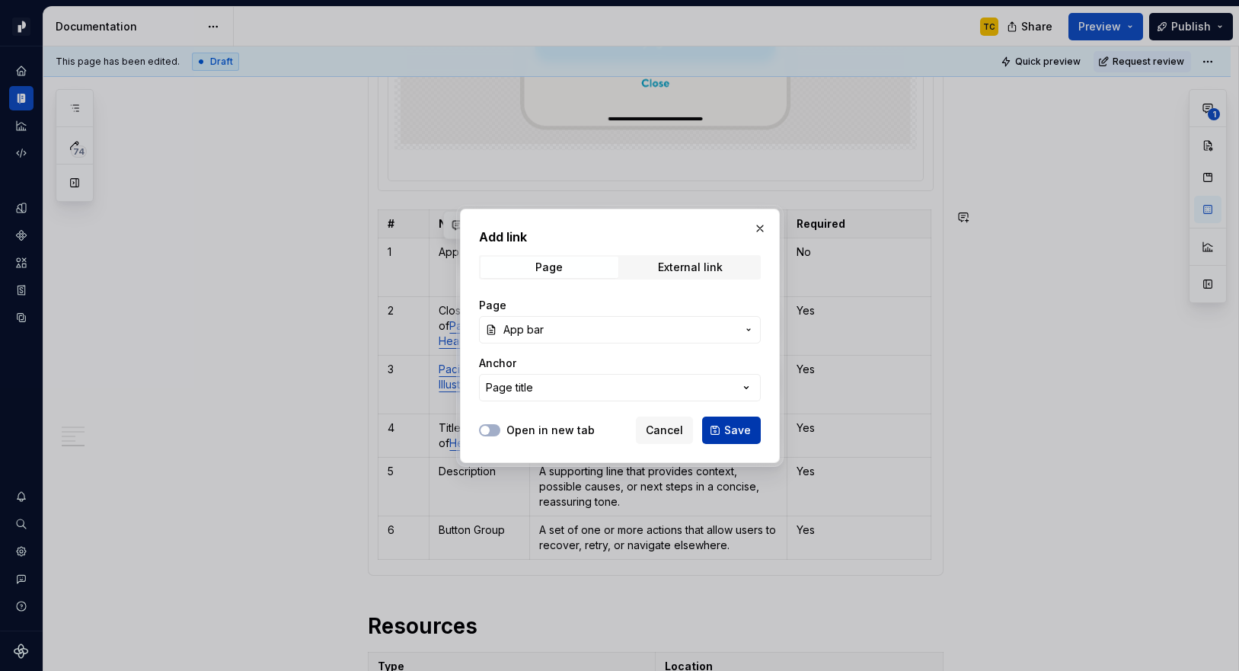
click at [723, 429] on button "Save" at bounding box center [731, 429] width 59 height 27
type textarea "*"
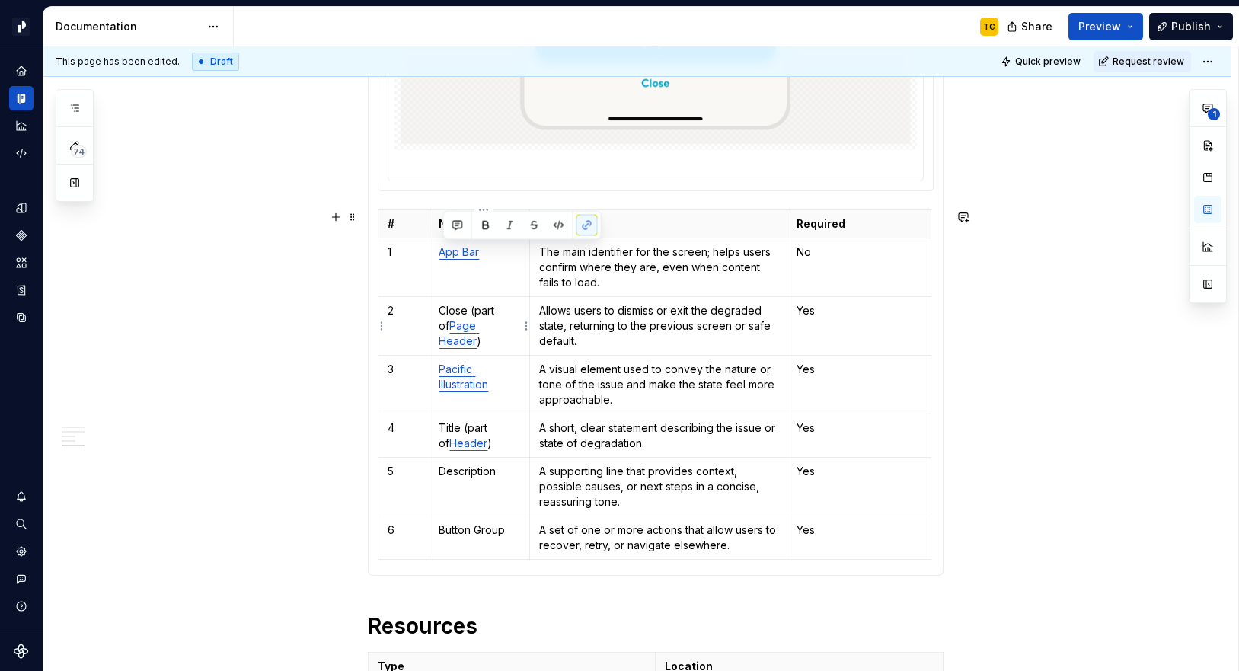
click at [479, 324] on link "Page Header" at bounding box center [459, 333] width 40 height 28
drag, startPoint x: 442, startPoint y: 324, endPoint x: 492, endPoint y: 323, distance: 49.5
click at [492, 323] on p "Close (part of Page App)" at bounding box center [479, 318] width 81 height 30
drag, startPoint x: 443, startPoint y: 324, endPoint x: 483, endPoint y: 321, distance: 40.5
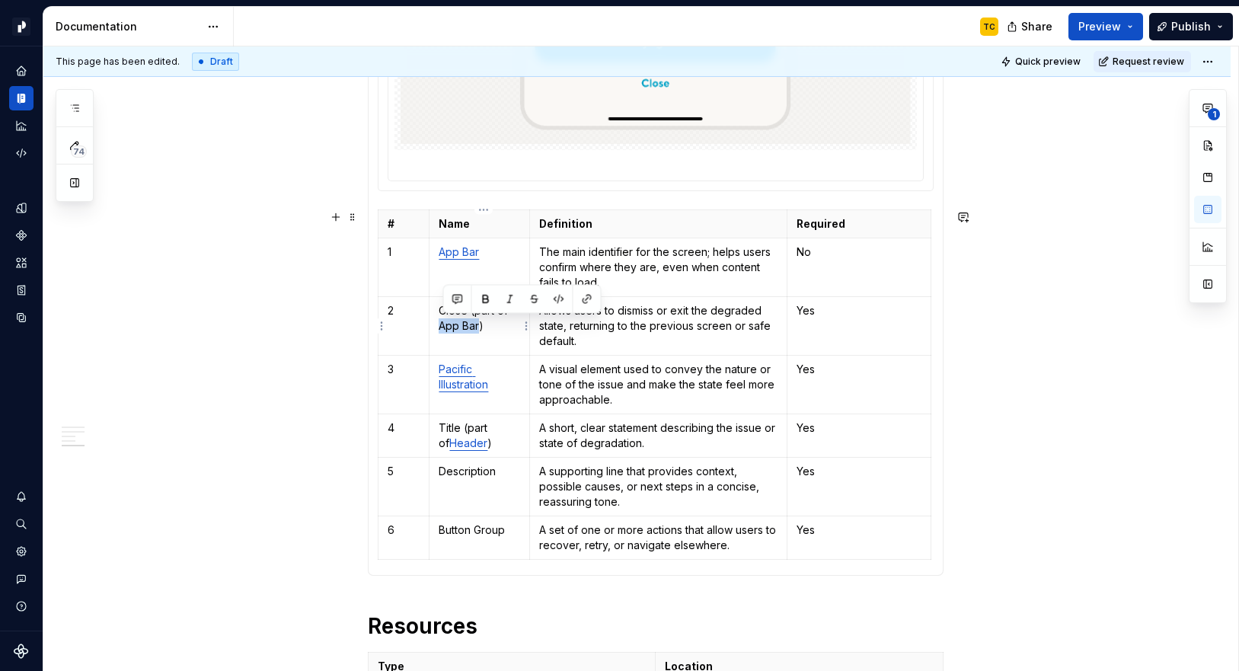
click at [483, 321] on p "Close (part of App Bar)" at bounding box center [479, 318] width 81 height 30
click at [586, 294] on button "button" at bounding box center [586, 299] width 21 height 21
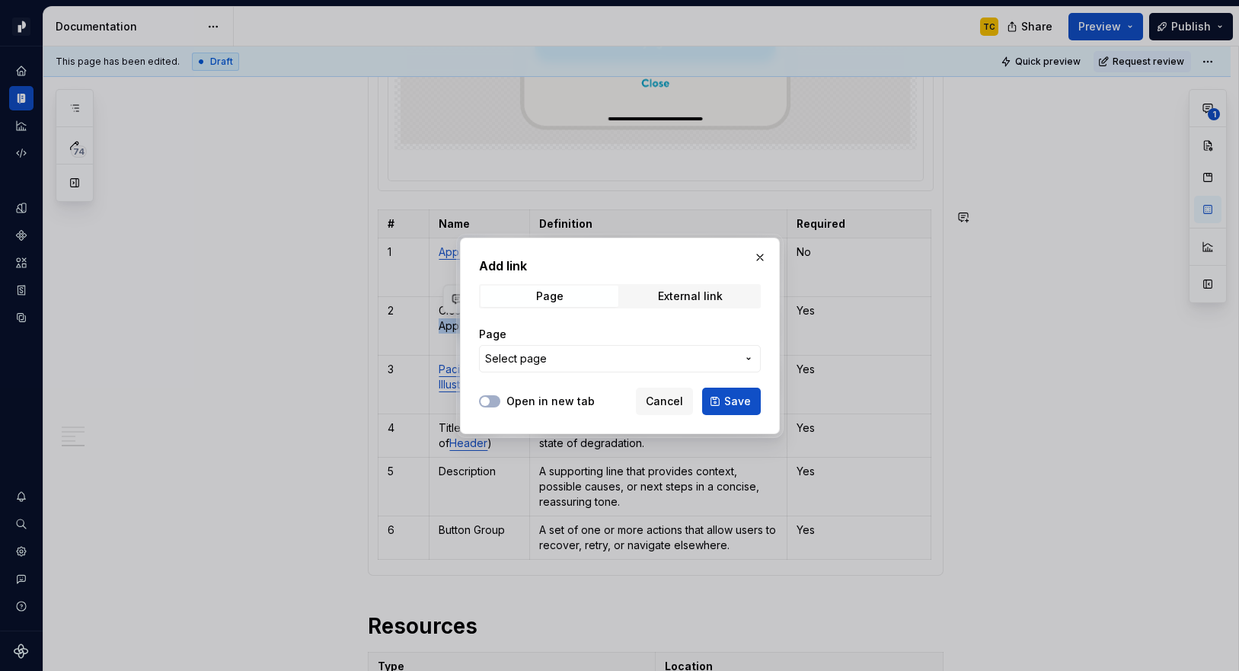
click at [563, 362] on span "Select page" at bounding box center [610, 358] width 251 height 15
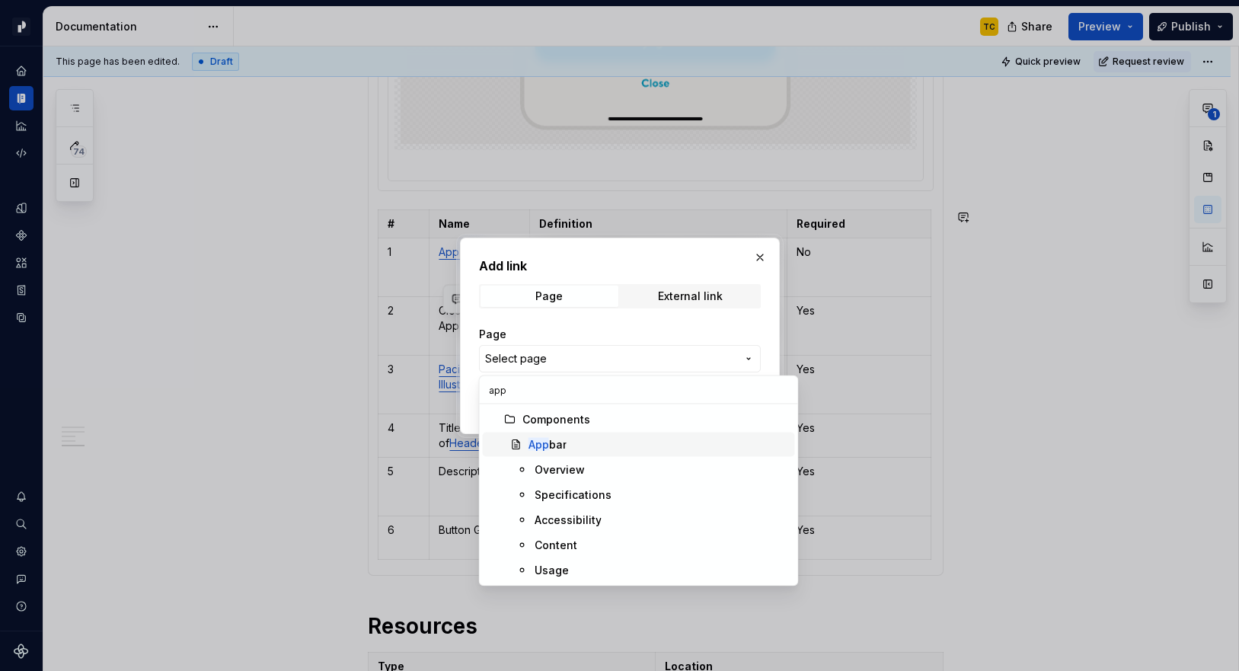
type input "app"
click at [545, 436] on span "App bar" at bounding box center [639, 444] width 312 height 24
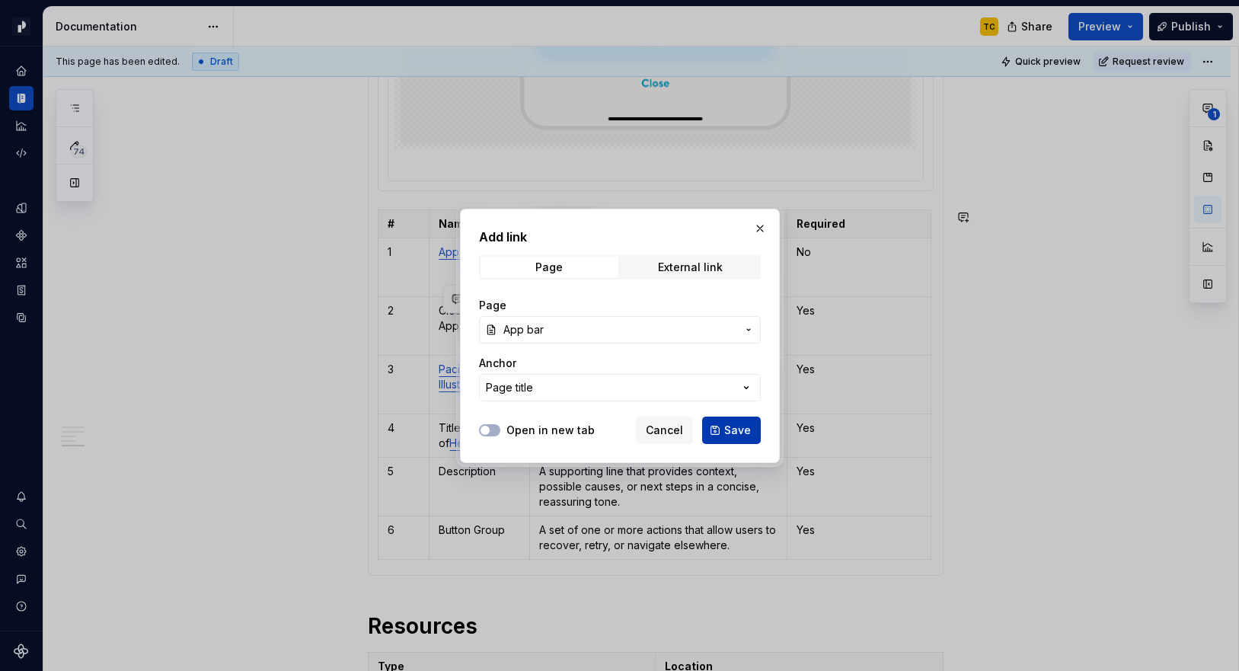
click at [724, 432] on button "Save" at bounding box center [731, 429] width 59 height 27
type textarea "*"
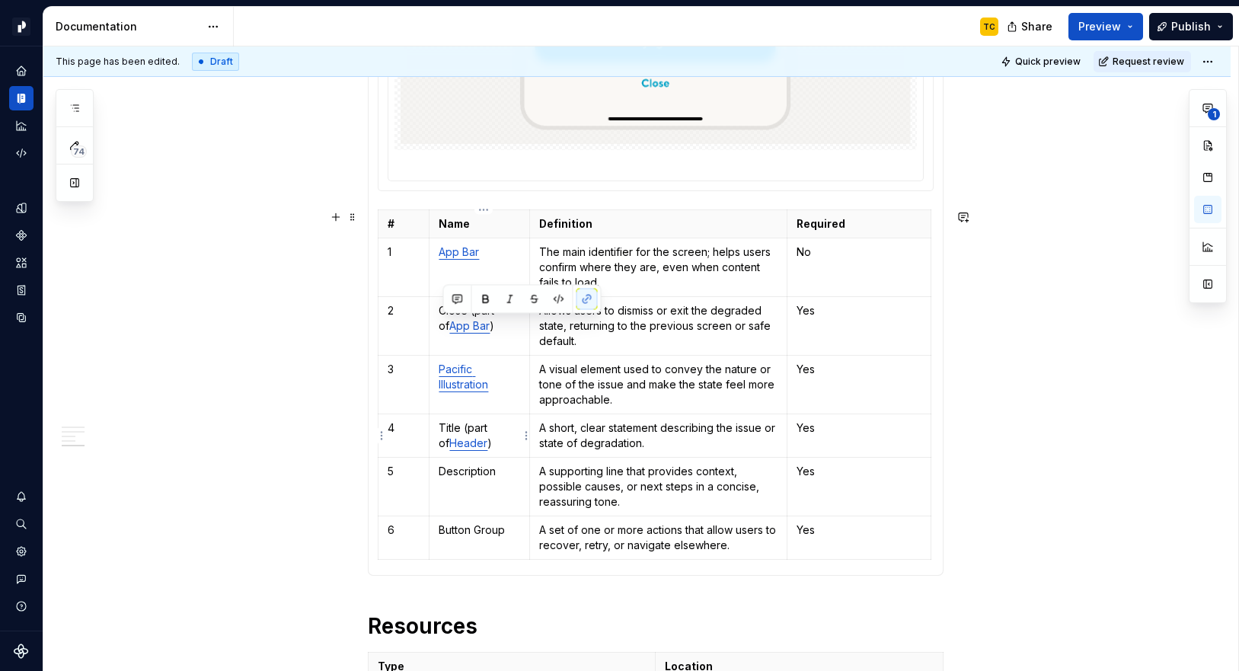
click at [456, 443] on link "Header" at bounding box center [468, 442] width 38 height 13
click at [449, 443] on link "Header" at bounding box center [468, 442] width 38 height 13
drag, startPoint x: 442, startPoint y: 441, endPoint x: 508, endPoint y: 442, distance: 65.5
click at [508, 442] on p "Title (part of Page Header )" at bounding box center [479, 435] width 81 height 30
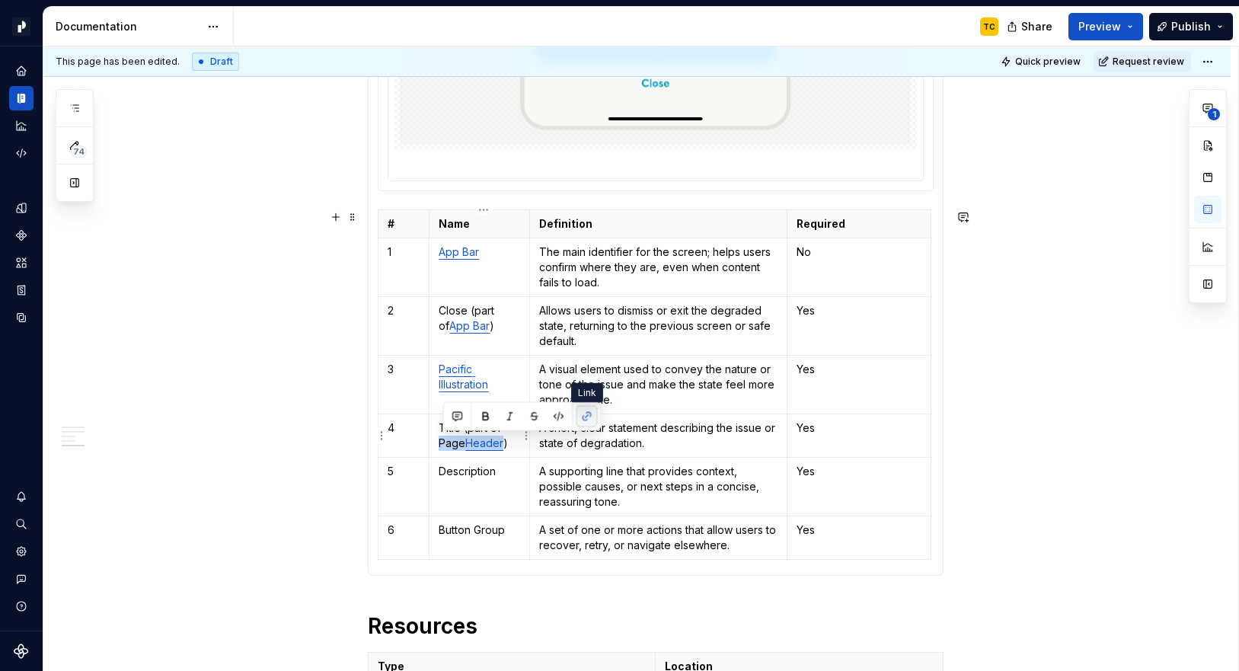
click at [586, 418] on button "button" at bounding box center [586, 416] width 21 height 21
click at [581, 413] on button "button" at bounding box center [586, 416] width 21 height 21
click at [584, 409] on button "button" at bounding box center [586, 416] width 21 height 21
click at [464, 451] on td "Title (part of Page Header)" at bounding box center [479, 434] width 101 height 43
drag, startPoint x: 444, startPoint y: 444, endPoint x: 506, endPoint y: 438, distance: 62.7
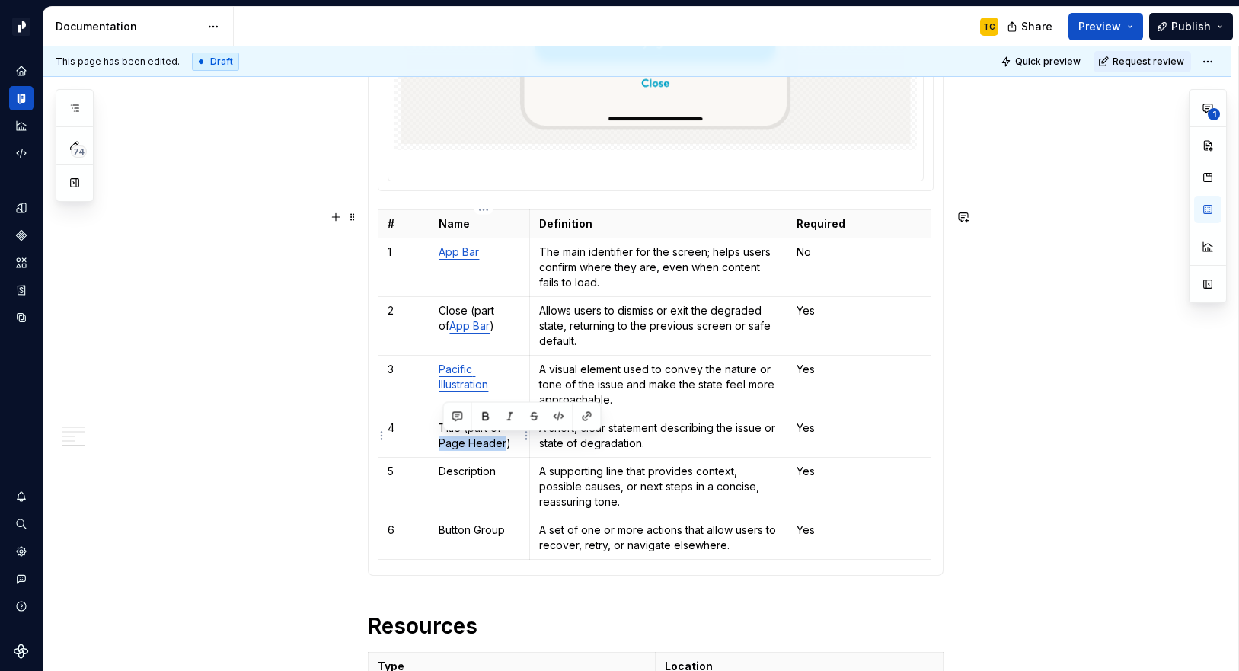
click at [507, 439] on p "Title (part of Page Header)" at bounding box center [479, 435] width 81 height 30
click at [590, 414] on button "button" at bounding box center [586, 416] width 21 height 21
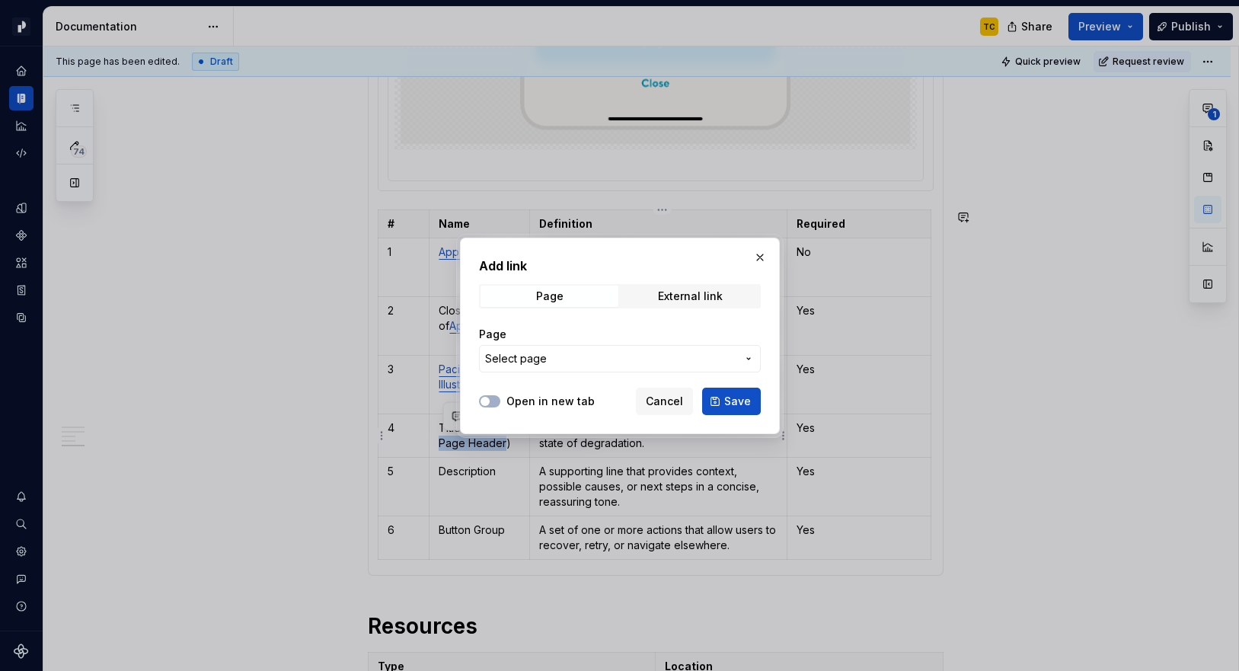
click at [595, 368] on button "Select page" at bounding box center [620, 358] width 282 height 27
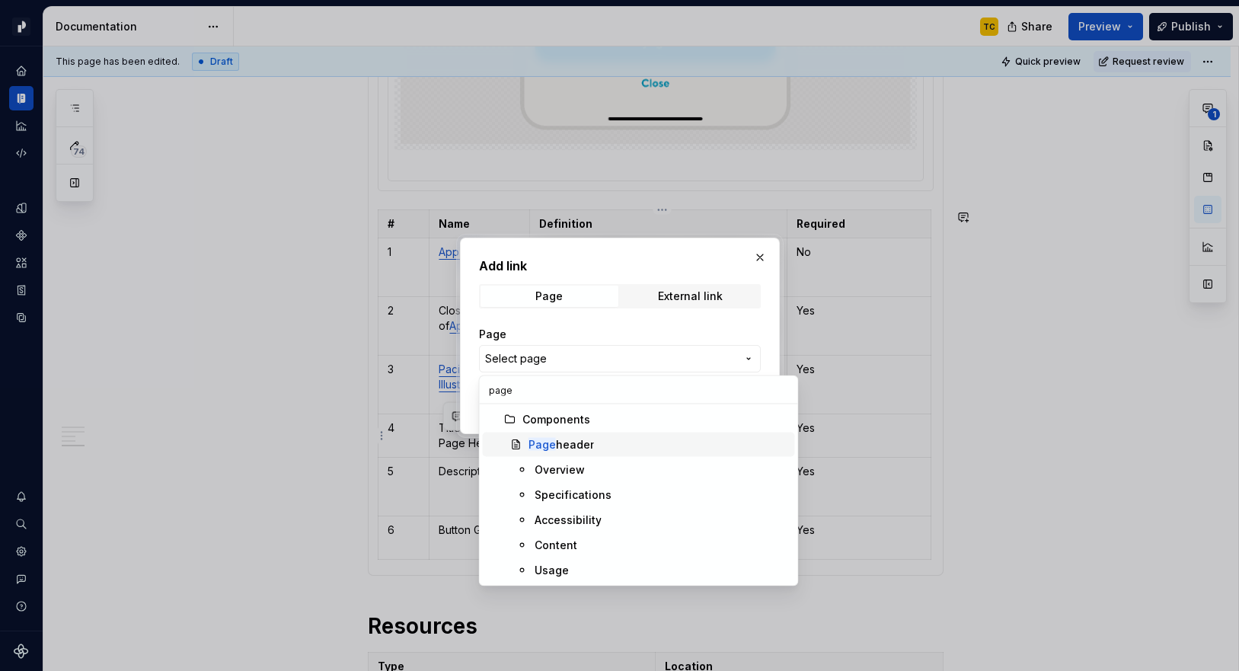
type input "page"
click at [603, 443] on div "Page header" at bounding box center [658, 444] width 260 height 15
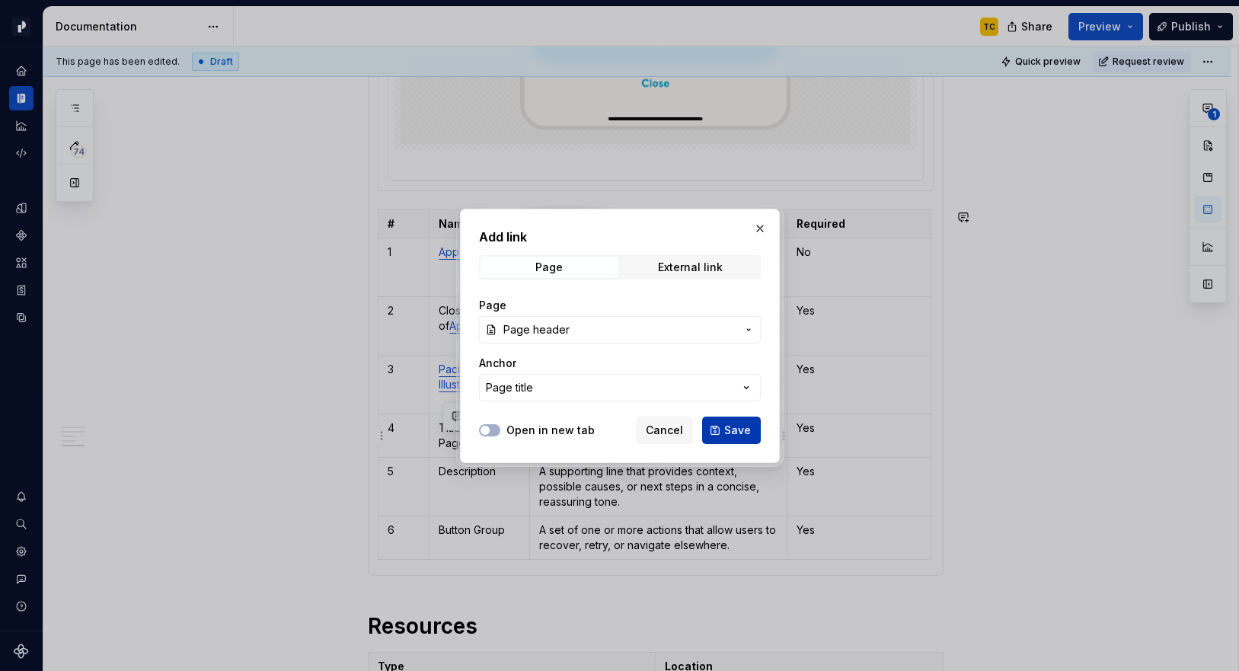
click at [733, 439] on button "Save" at bounding box center [731, 429] width 59 height 27
type textarea "*"
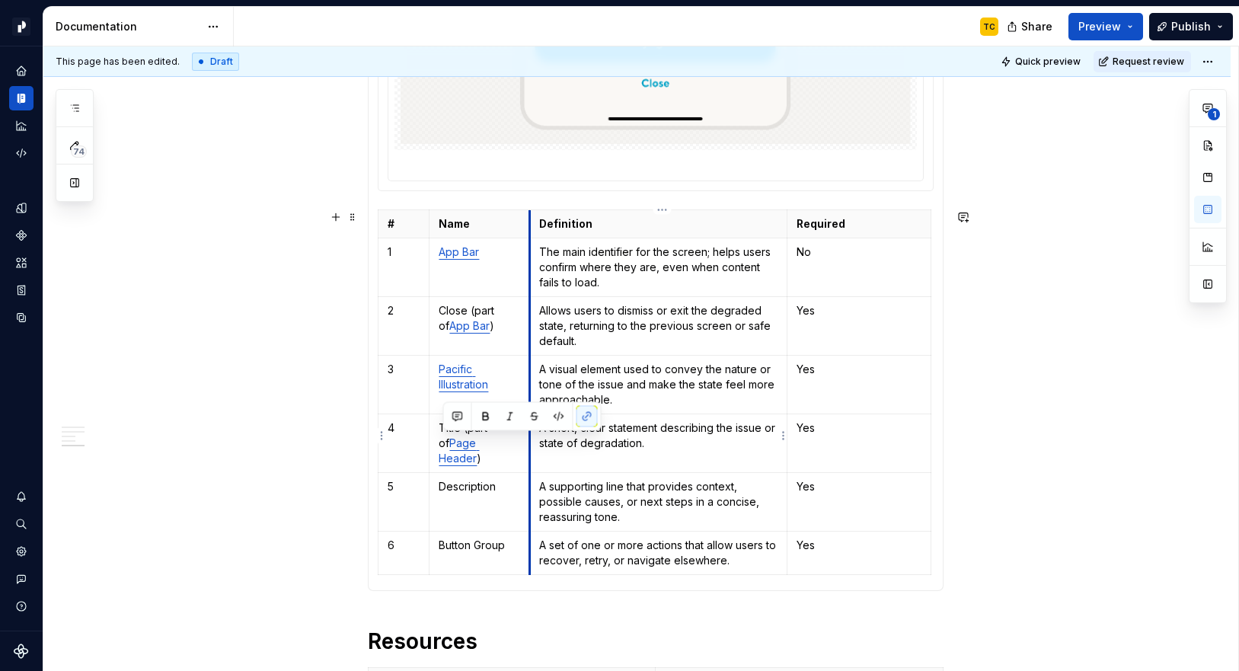
click at [530, 448] on td "Title (part of Page Header )" at bounding box center [479, 442] width 101 height 59
click at [516, 449] on p "Title (part of Page Header )" at bounding box center [479, 443] width 81 height 46
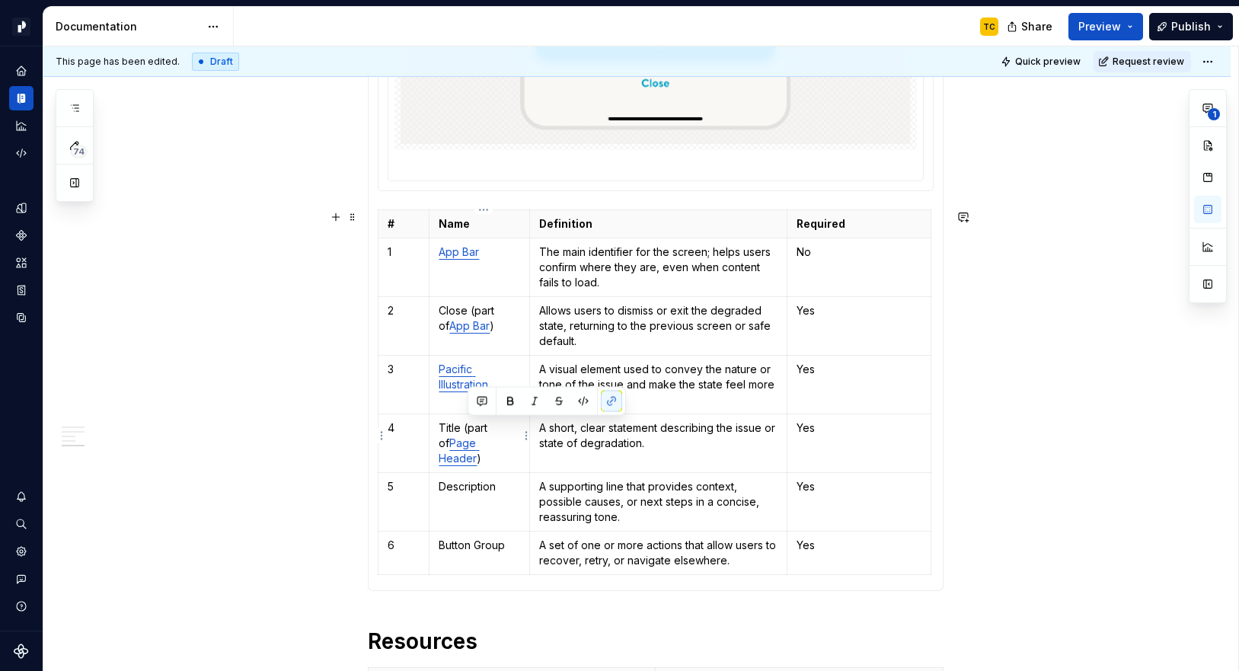
drag, startPoint x: 516, startPoint y: 445, endPoint x: 466, endPoint y: 427, distance: 53.2
click at [466, 427] on p "Title (part of Page Header )" at bounding box center [479, 443] width 81 height 46
copy p "(part of Page Header )"
click at [506, 479] on p "Description" at bounding box center [479, 486] width 81 height 15
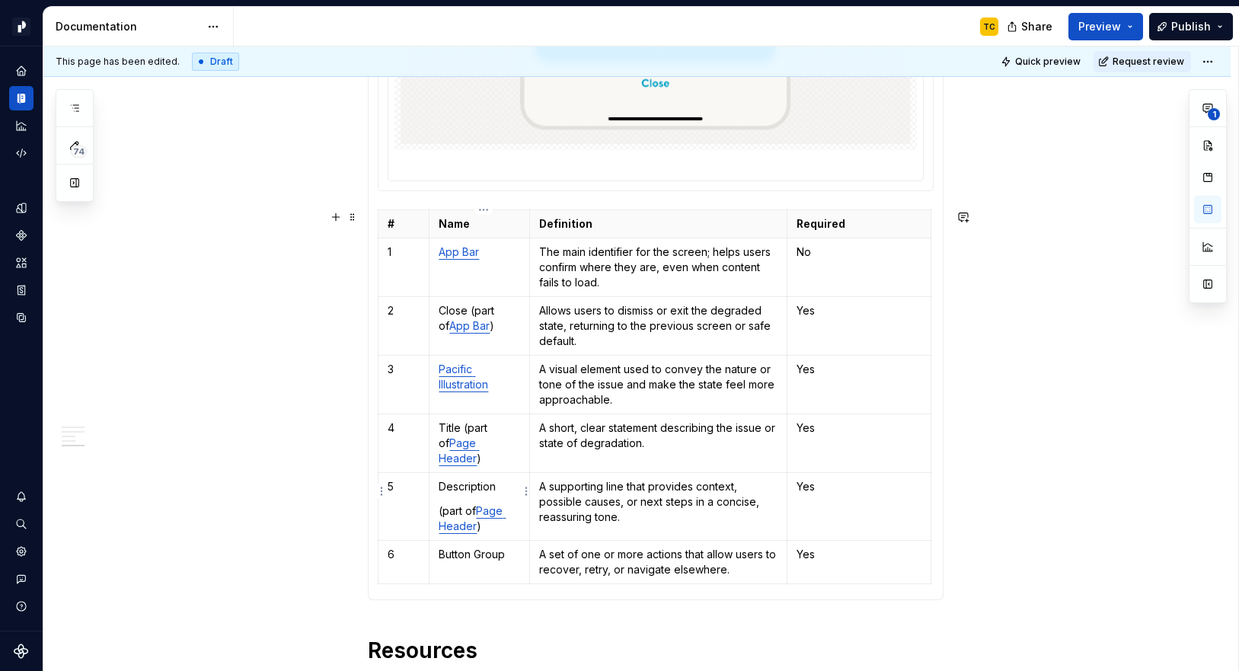
click at [458, 483] on td "Description (part of Page Header )" at bounding box center [479, 506] width 101 height 68
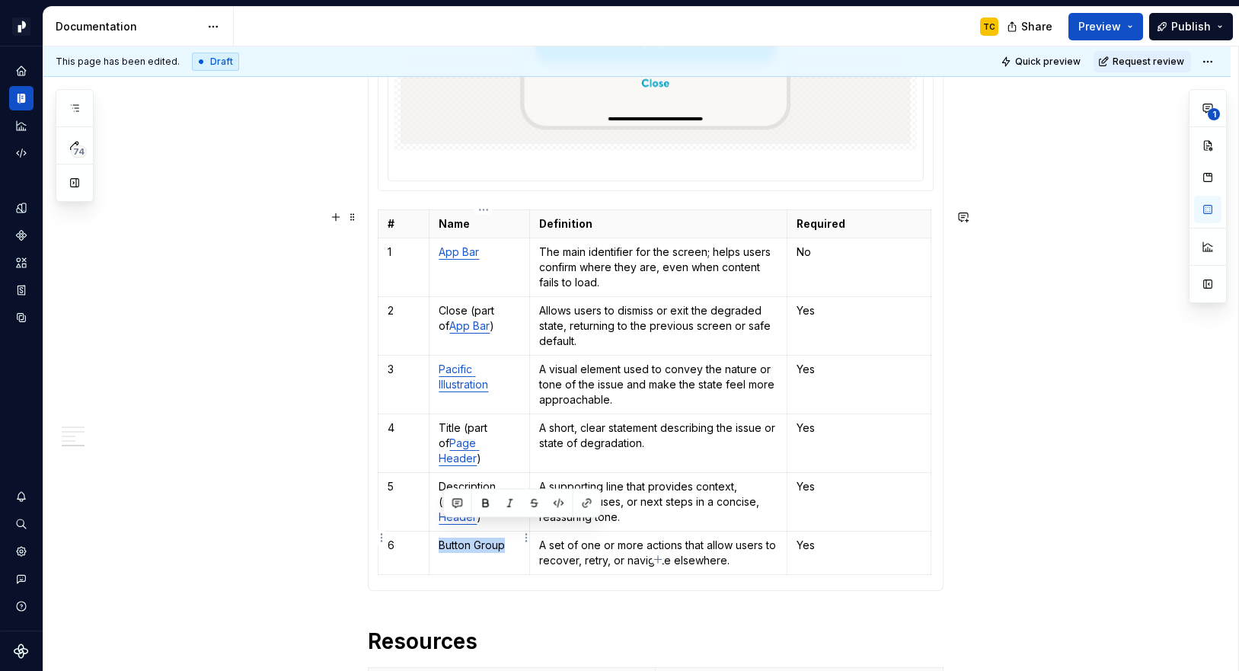
drag, startPoint x: 442, startPoint y: 531, endPoint x: 507, endPoint y: 531, distance: 64.7
click at [507, 538] on p "Button Group" at bounding box center [479, 545] width 81 height 15
click at [587, 499] on button "button" at bounding box center [586, 503] width 21 height 21
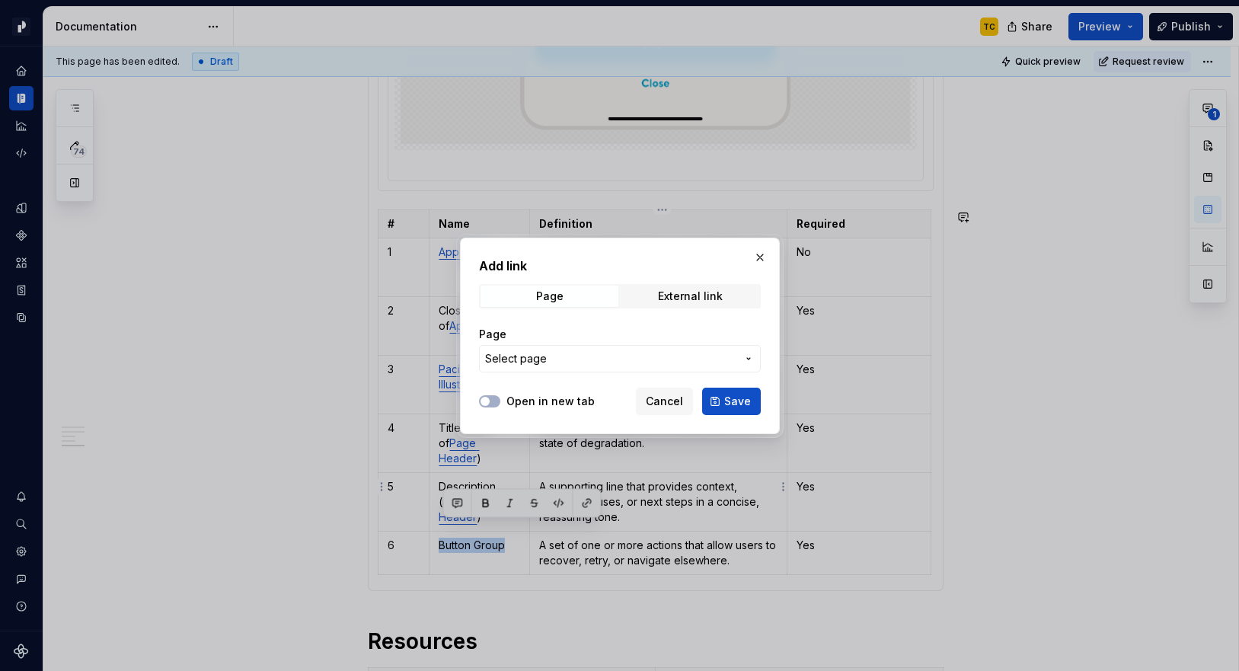
click at [570, 351] on span "Select page" at bounding box center [610, 358] width 251 height 15
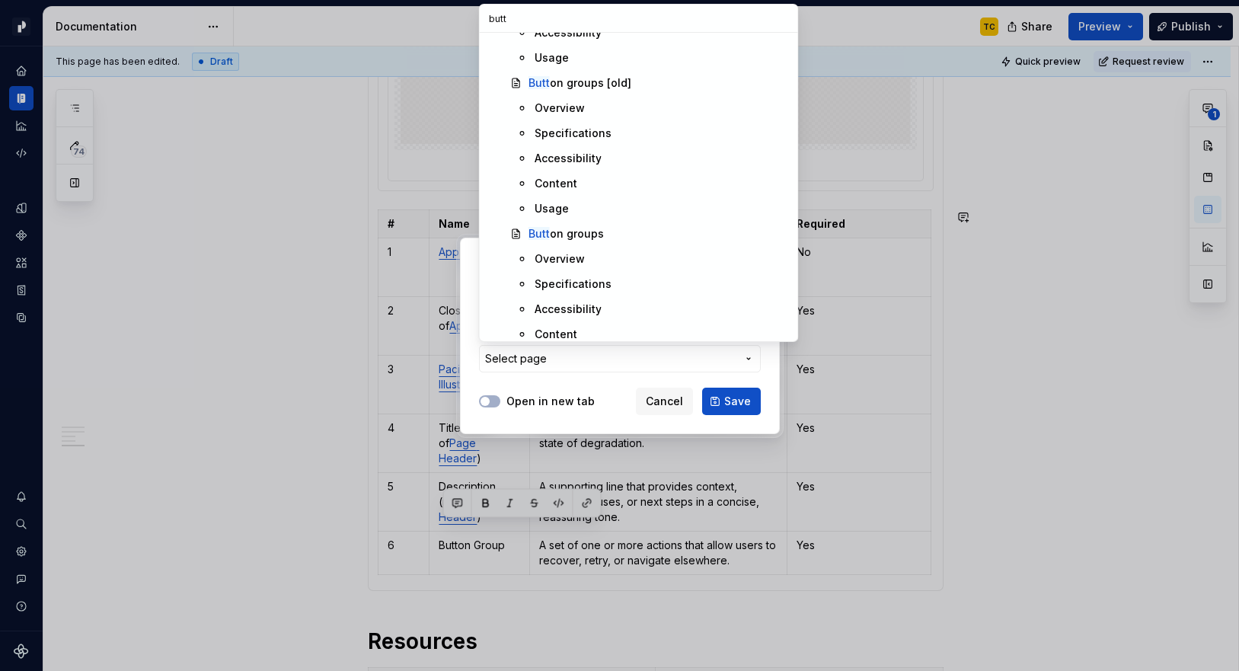
scroll to position [256, 0]
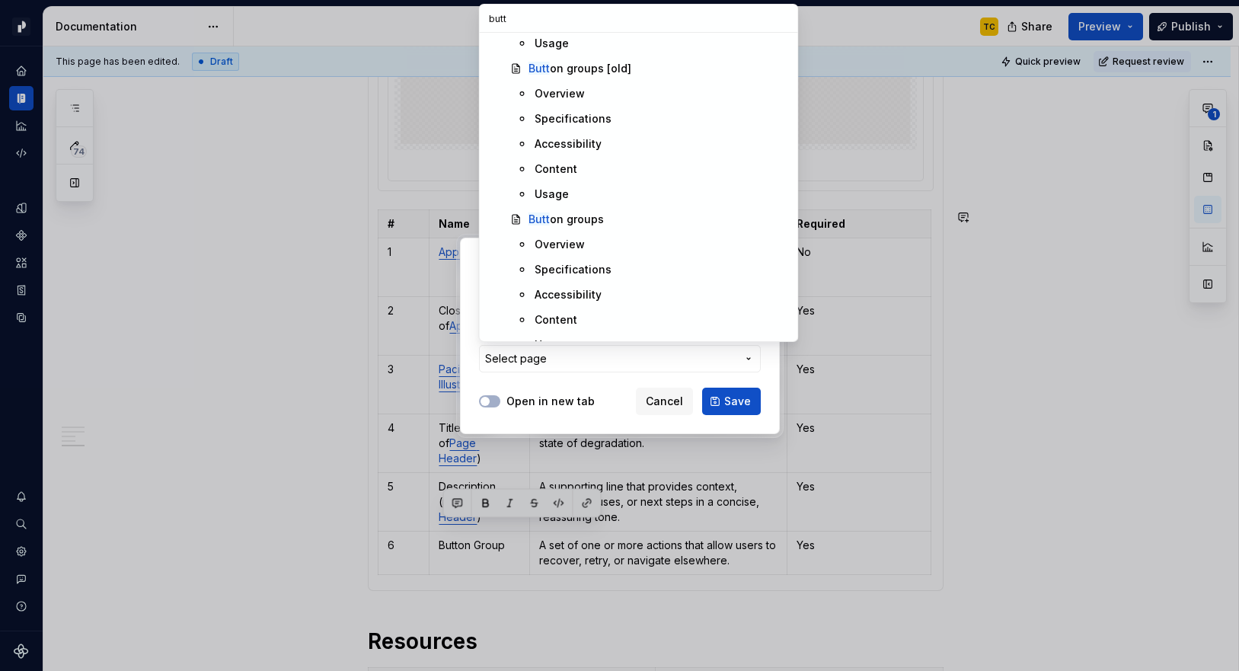
type input "butt"
click at [601, 225] on div "Butt on groups" at bounding box center [658, 219] width 260 height 15
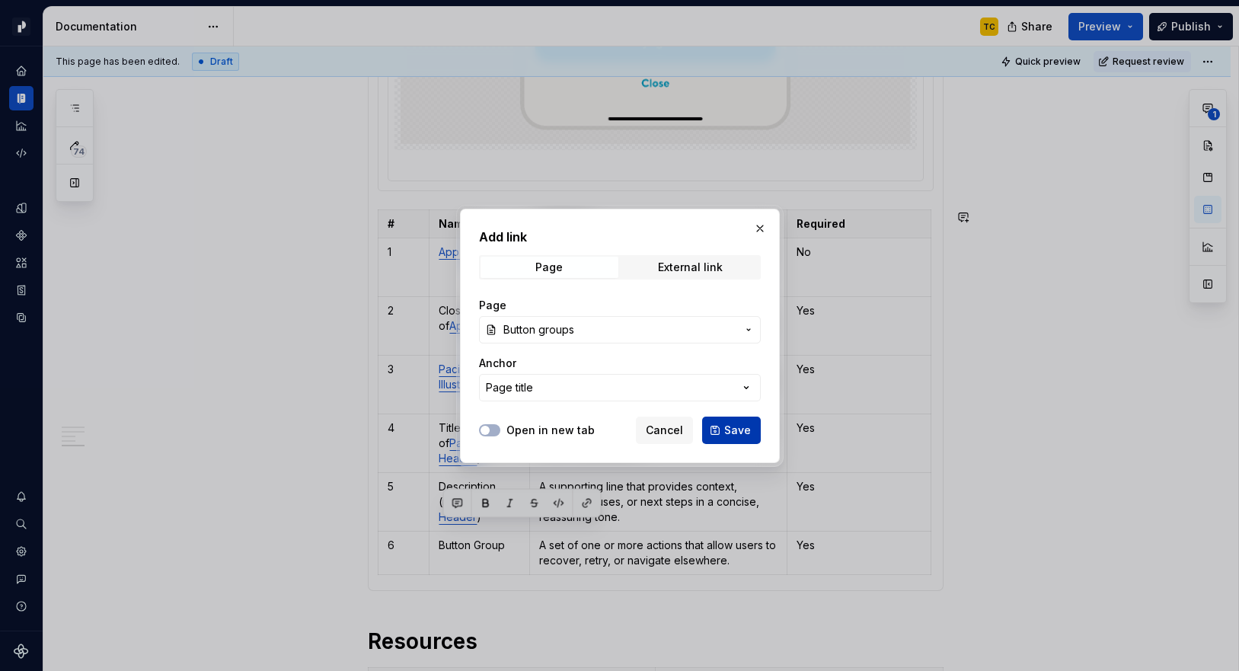
click at [723, 426] on button "Save" at bounding box center [731, 429] width 59 height 27
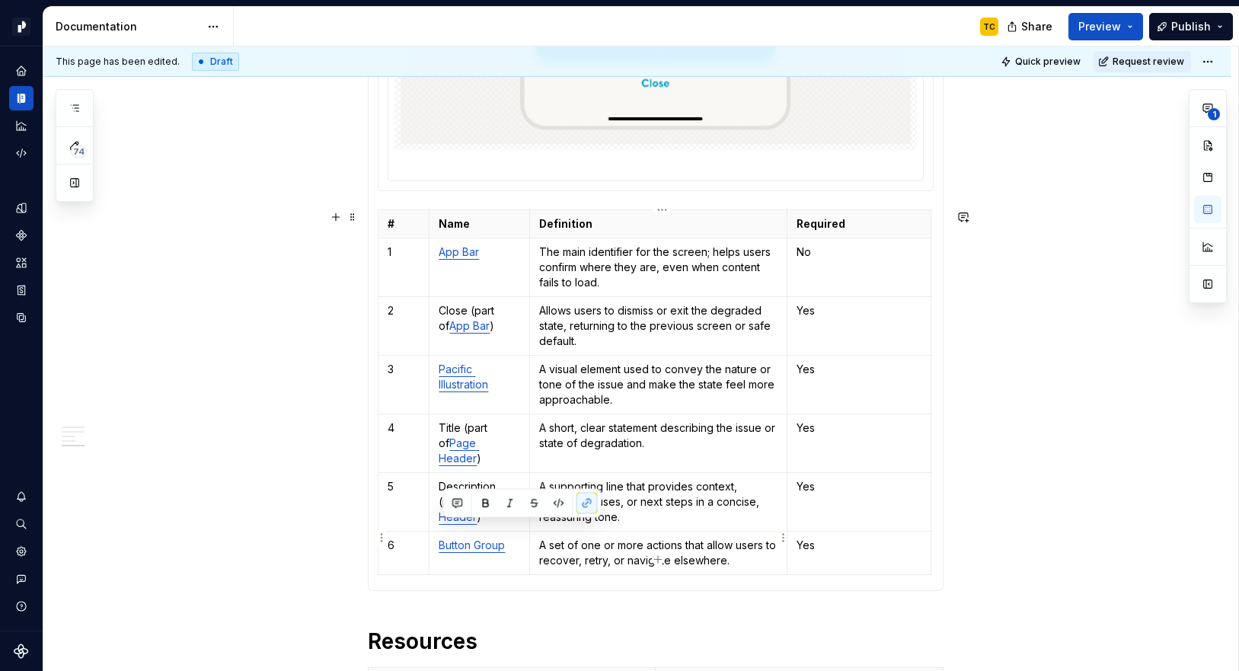
click at [659, 538] on p "A set of one or more actions that allow users to recover, retry, or navigate el…" at bounding box center [658, 553] width 238 height 30
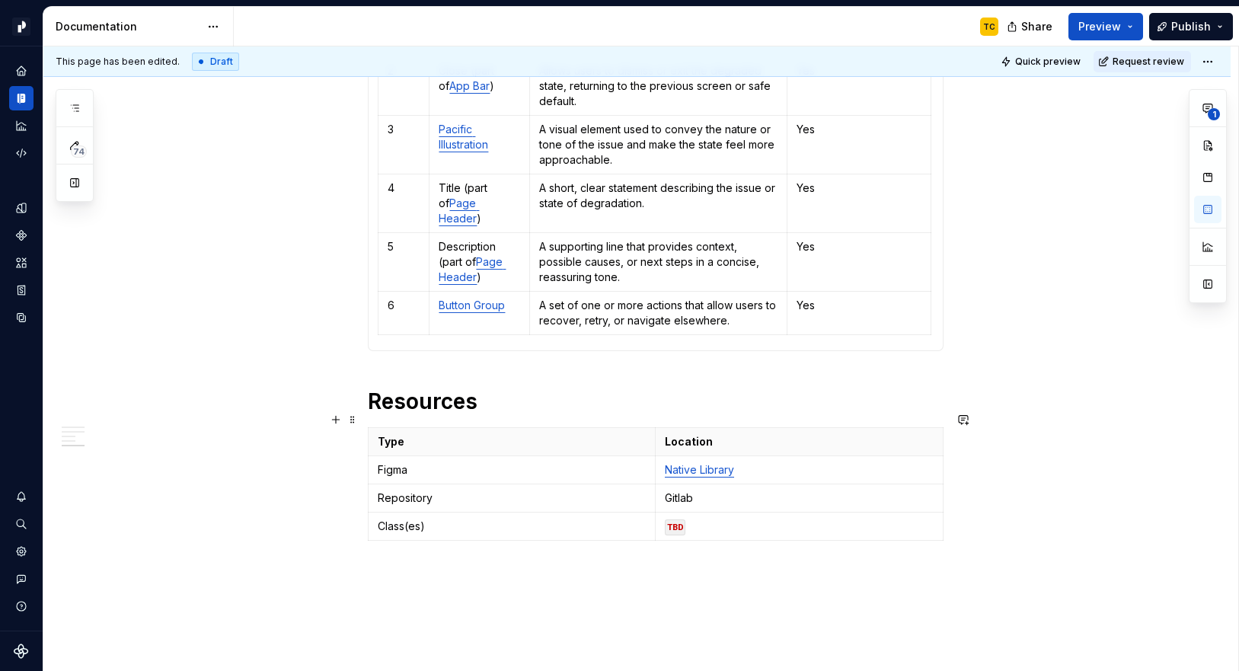
scroll to position [2629, 0]
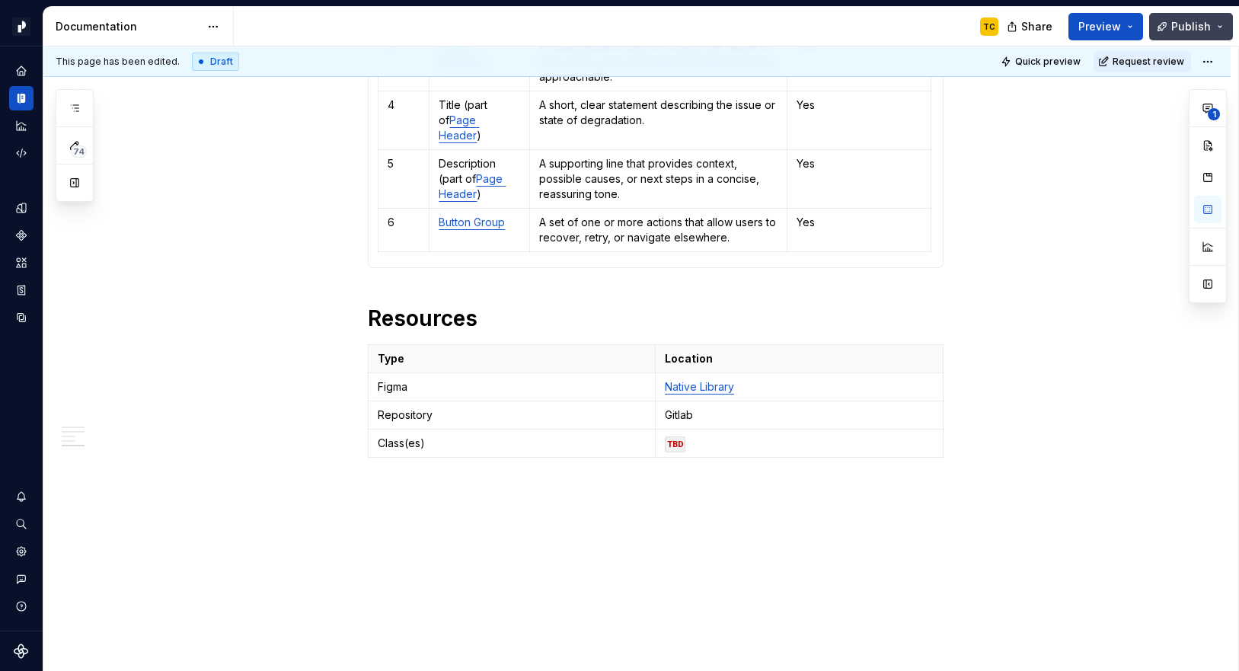
click at [1217, 25] on button "Publish" at bounding box center [1191, 26] width 84 height 27
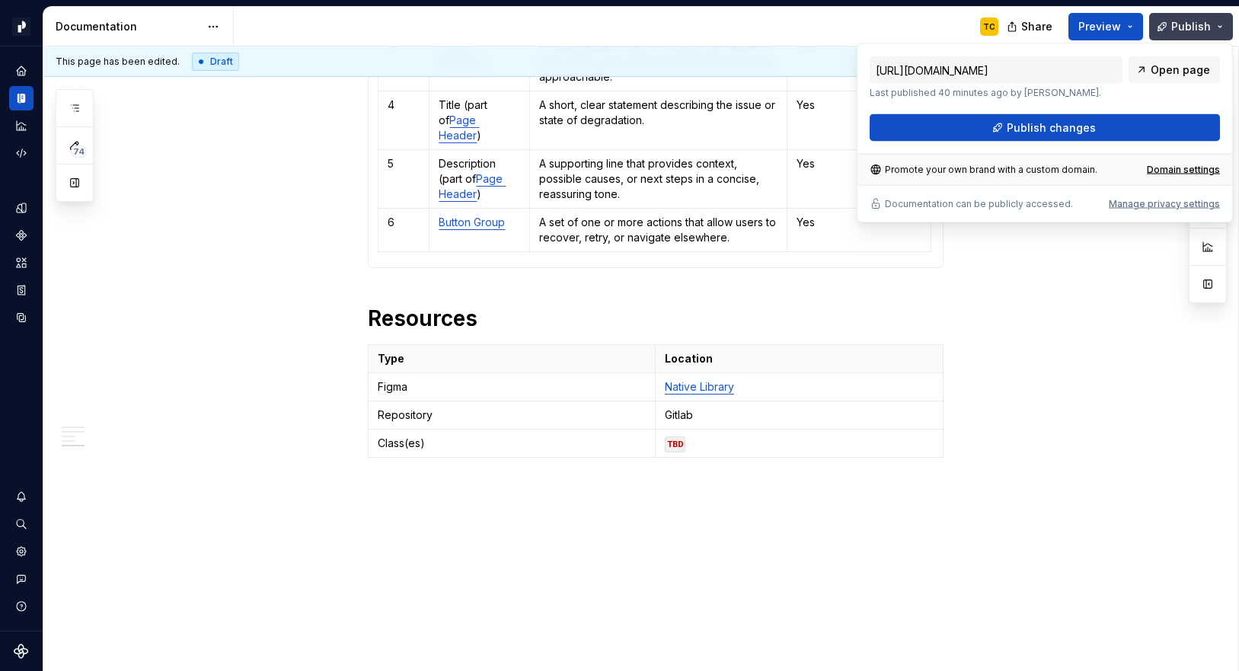
click at [1183, 26] on span "Publish" at bounding box center [1191, 26] width 40 height 15
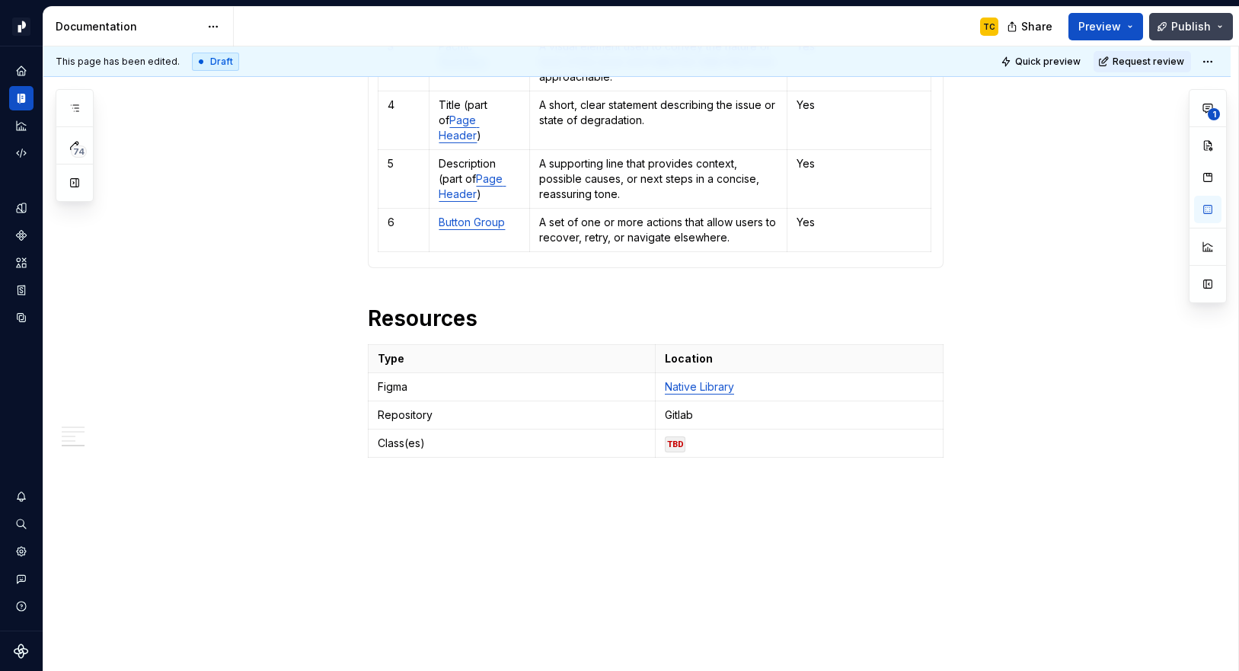
click at [1163, 34] on button "Publish" at bounding box center [1191, 26] width 84 height 27
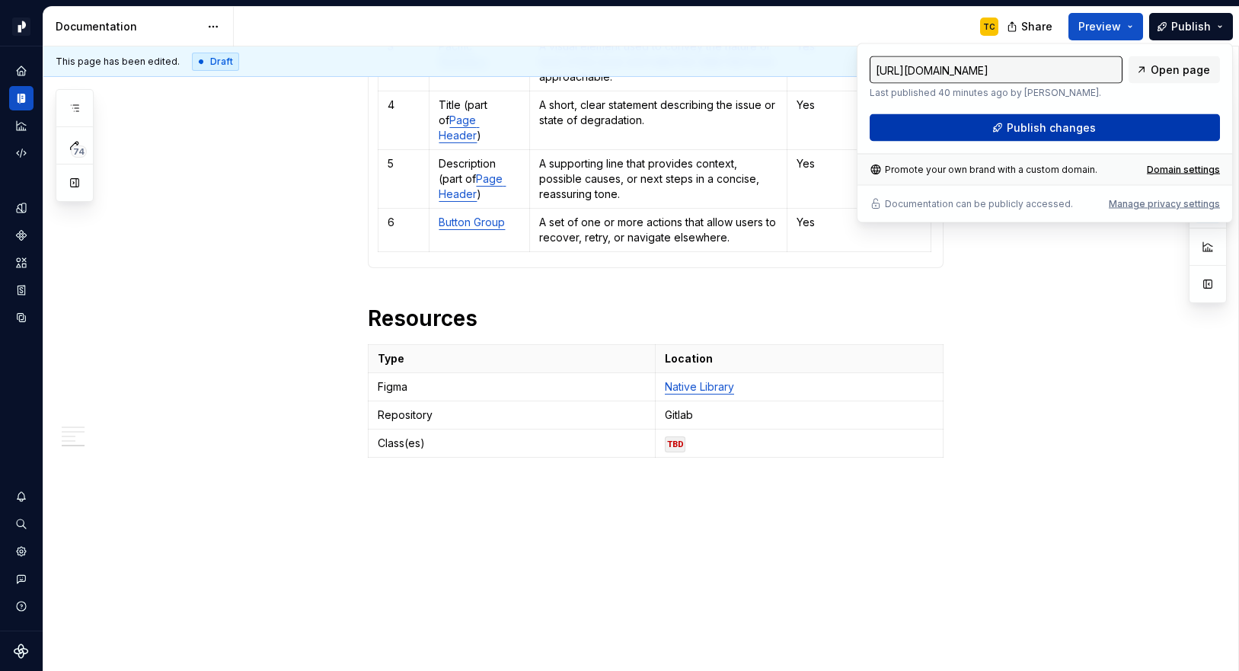
click at [1096, 126] on button "Publish changes" at bounding box center [1044, 127] width 350 height 27
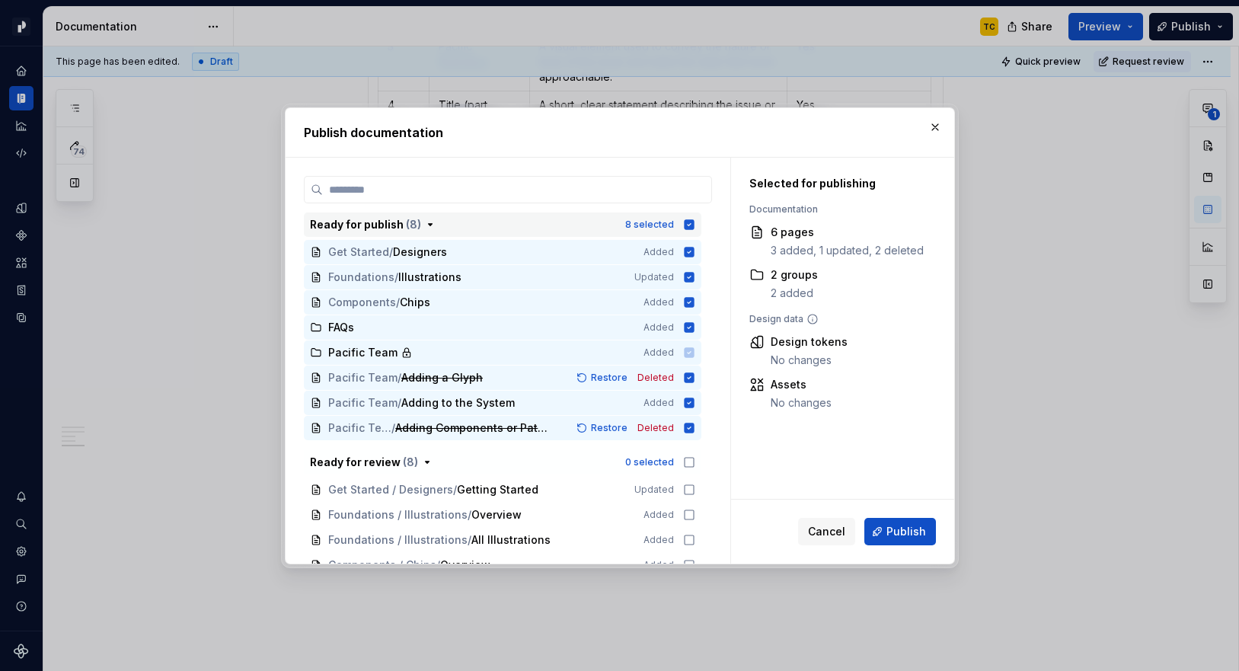
click at [694, 225] on icon "button" at bounding box center [689, 224] width 10 height 10
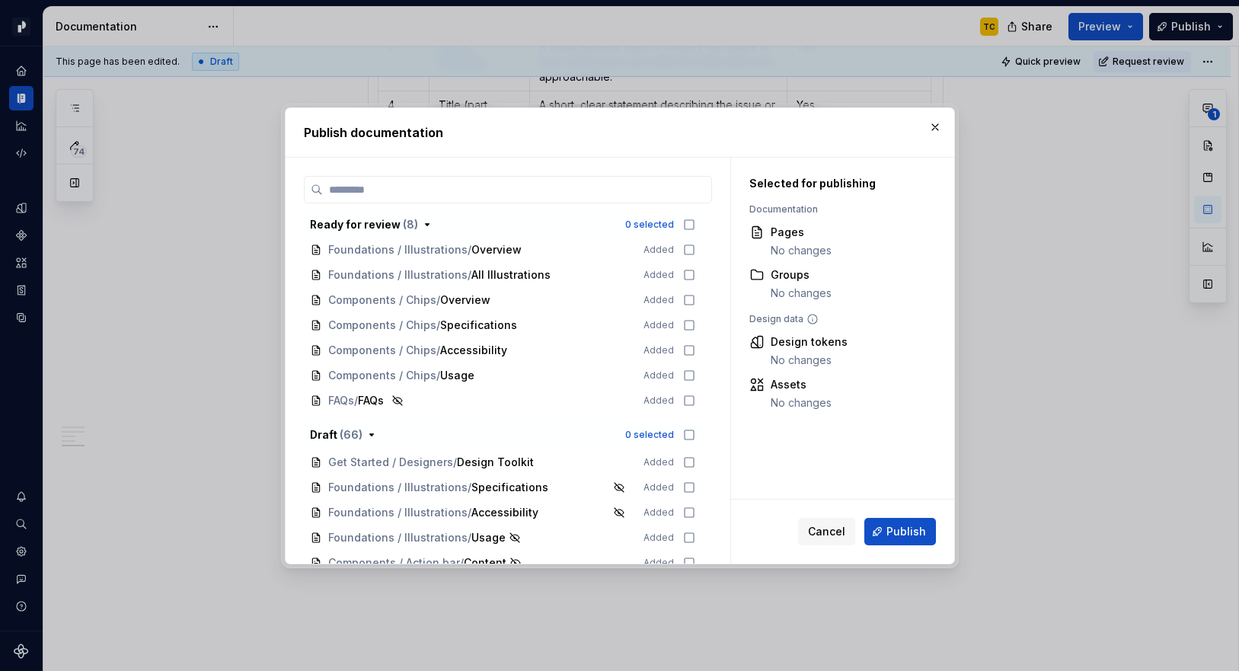
scroll to position [266, 0]
click at [841, 528] on span "Cancel" at bounding box center [826, 531] width 37 height 15
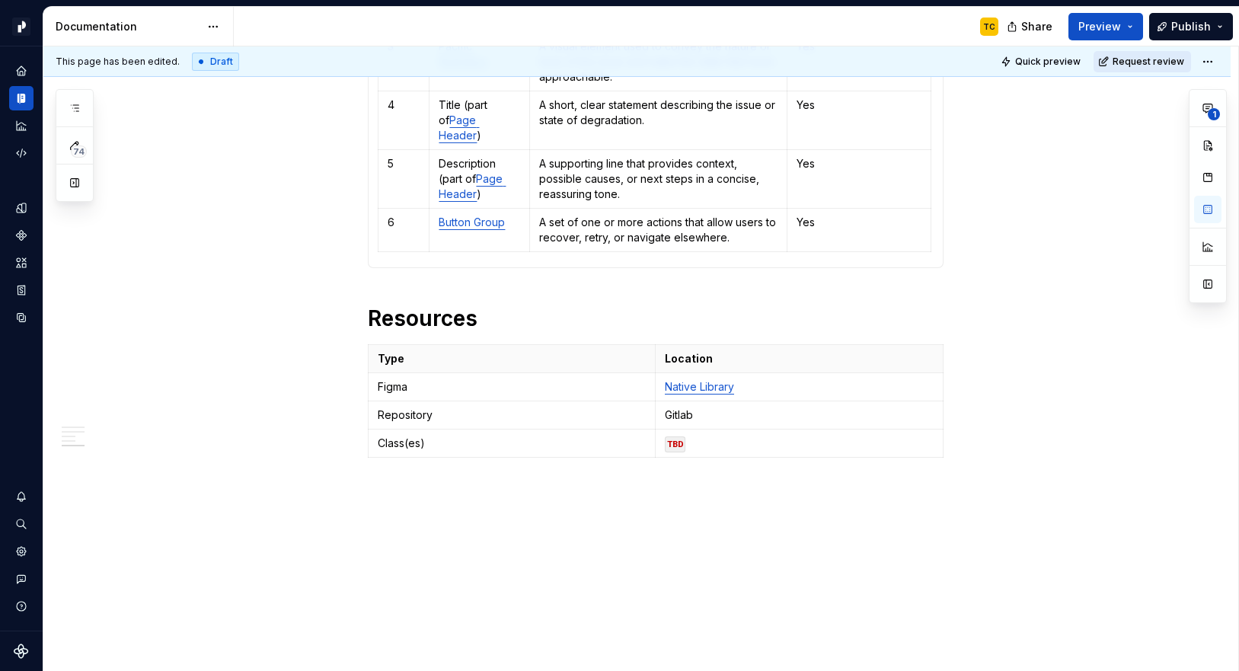
click at [1184, 57] on span "Request review" at bounding box center [1148, 62] width 72 height 12
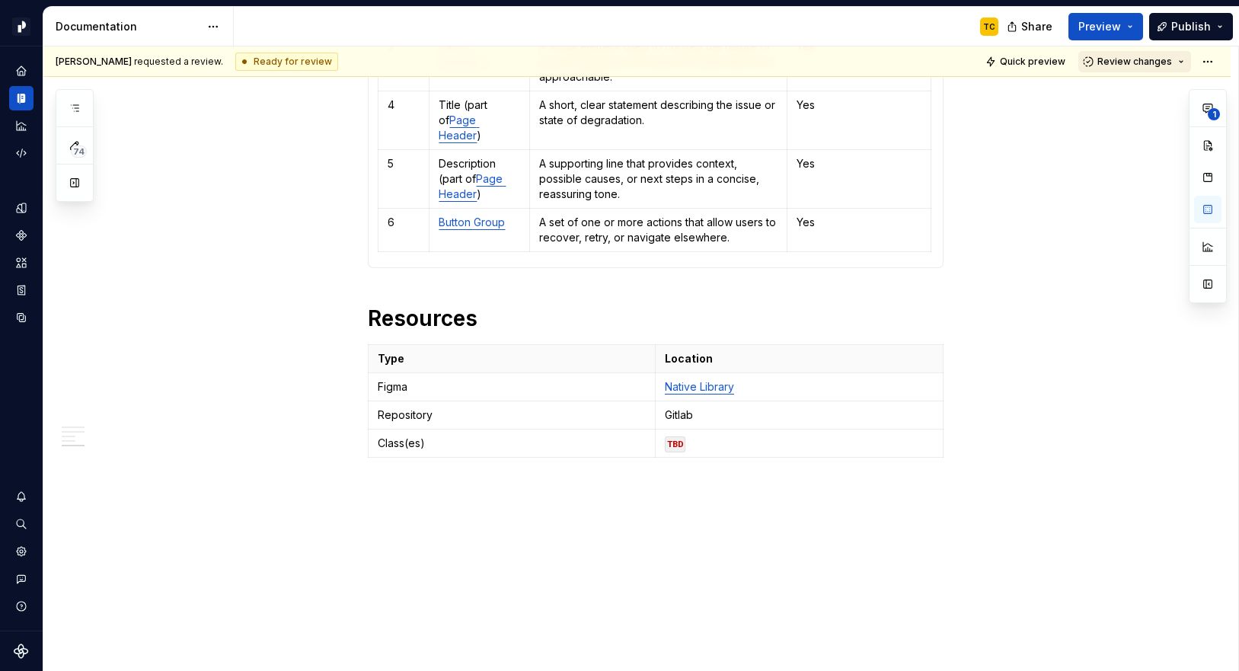
click at [1188, 60] on button "Review changes" at bounding box center [1134, 61] width 113 height 21
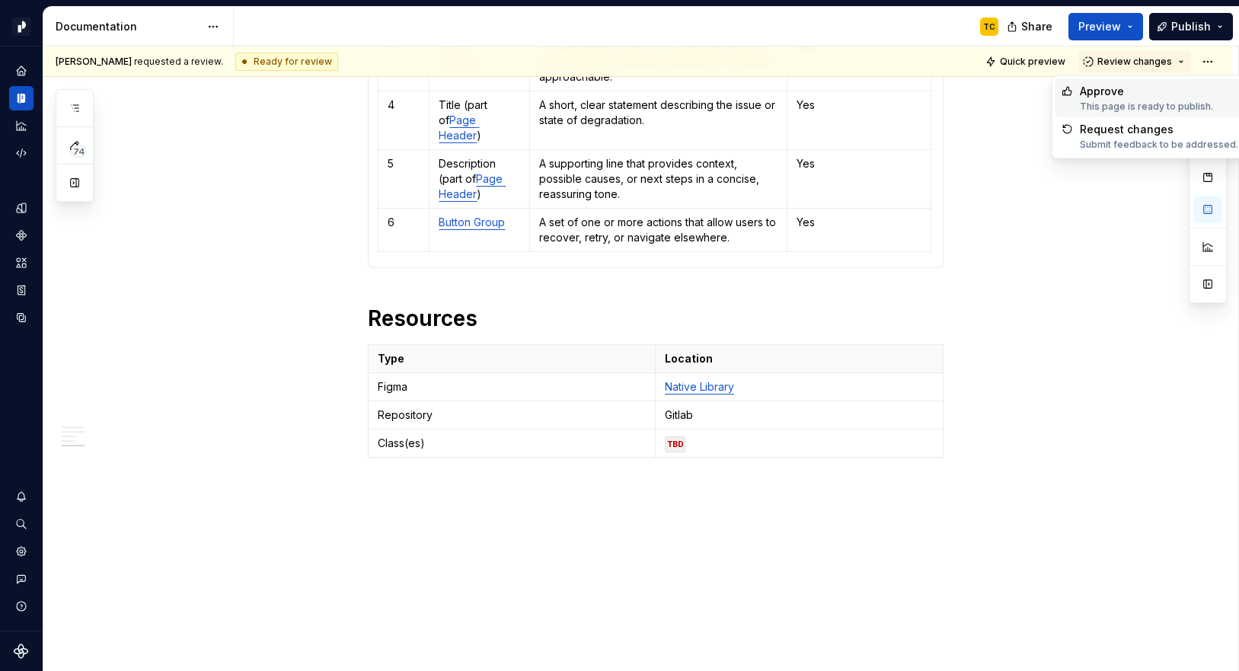
click at [1134, 103] on div "This page is ready to publish." at bounding box center [1146, 107] width 133 height 12
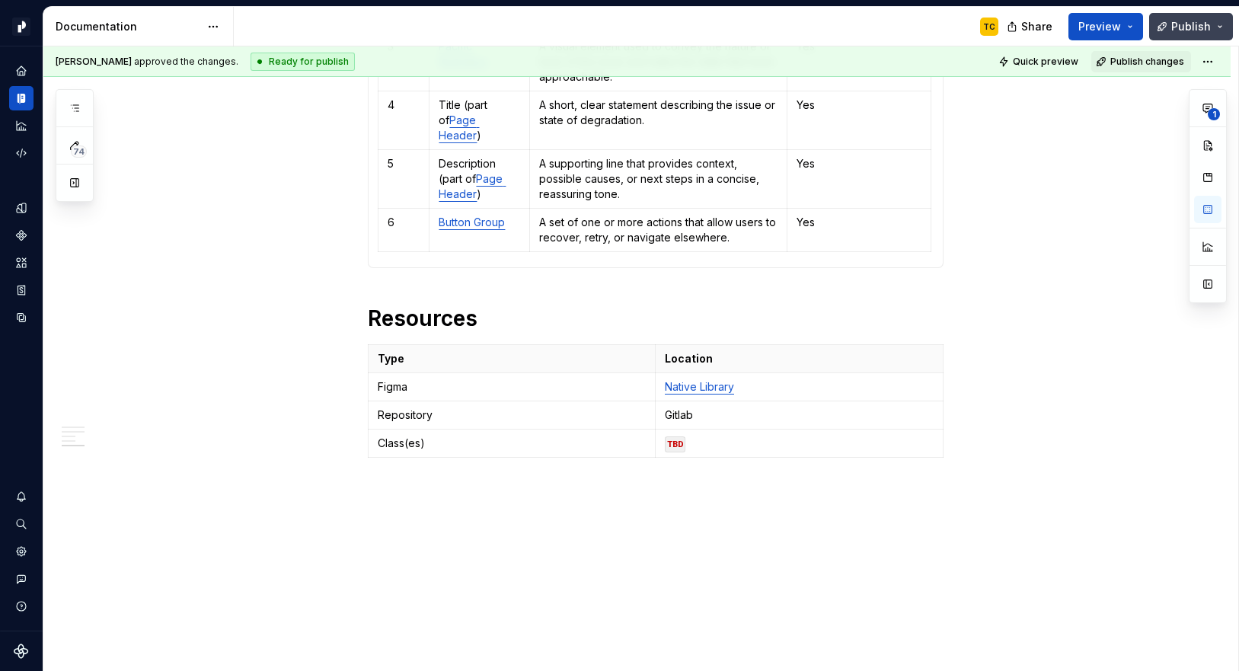
click at [1212, 22] on button "Publish" at bounding box center [1191, 26] width 84 height 27
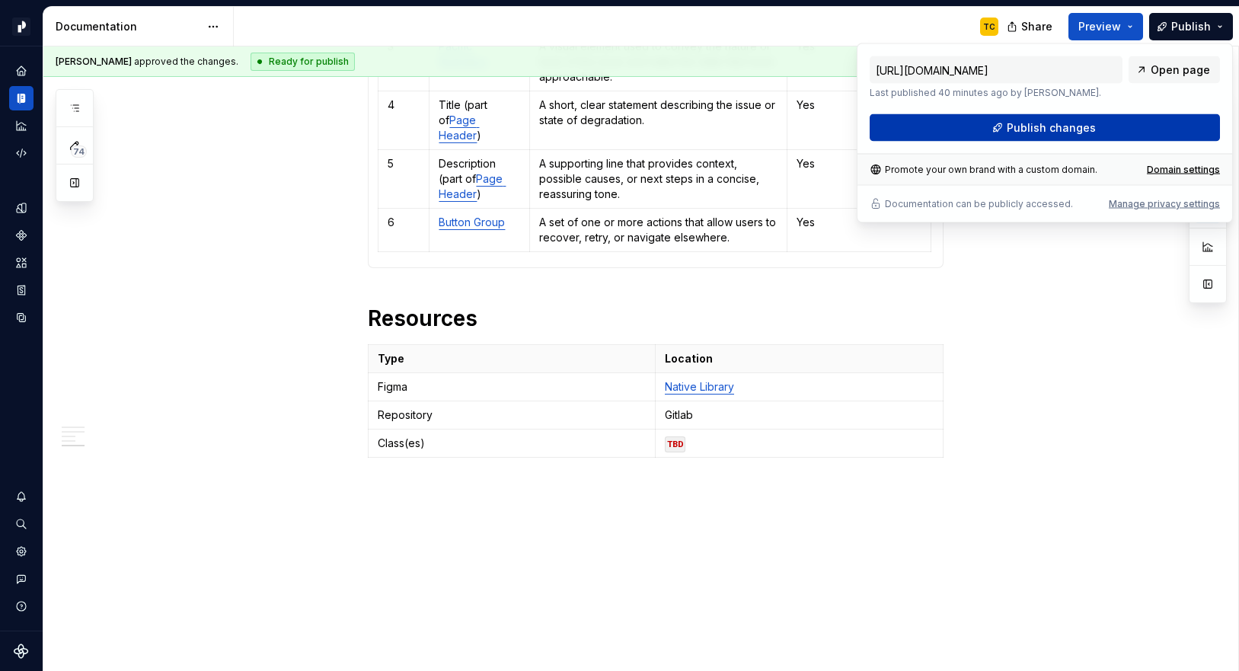
click at [1070, 124] on span "Publish changes" at bounding box center [1051, 127] width 89 height 15
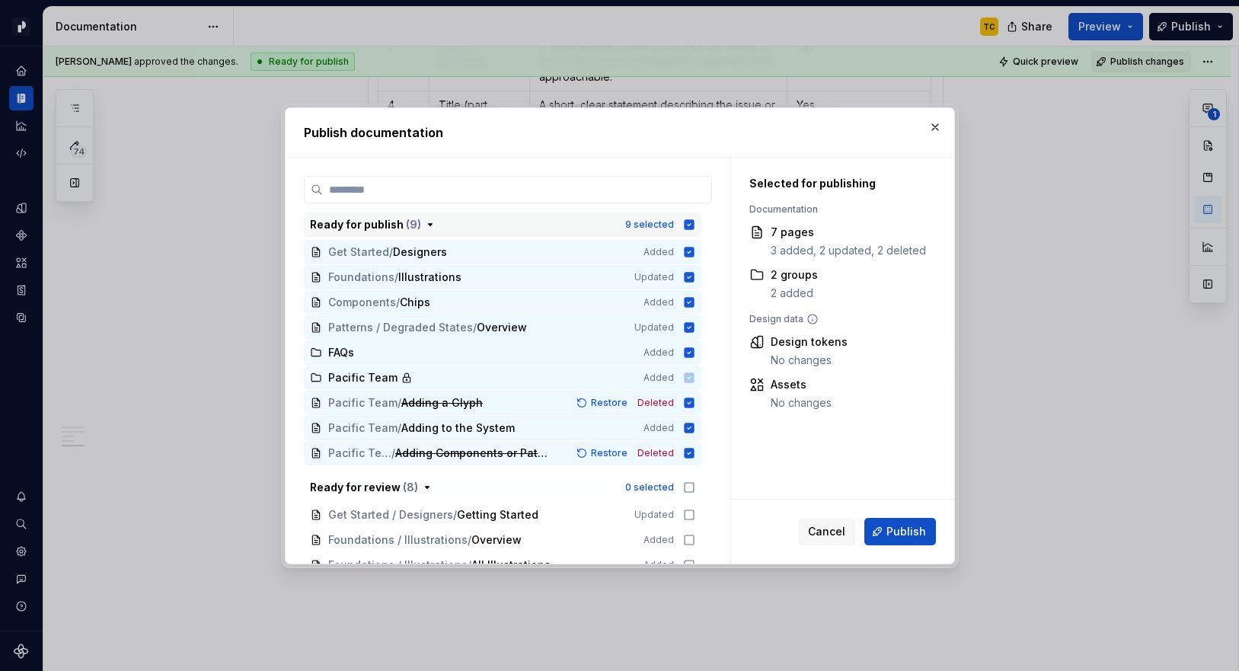
click at [695, 224] on icon "button" at bounding box center [689, 225] width 12 height 12
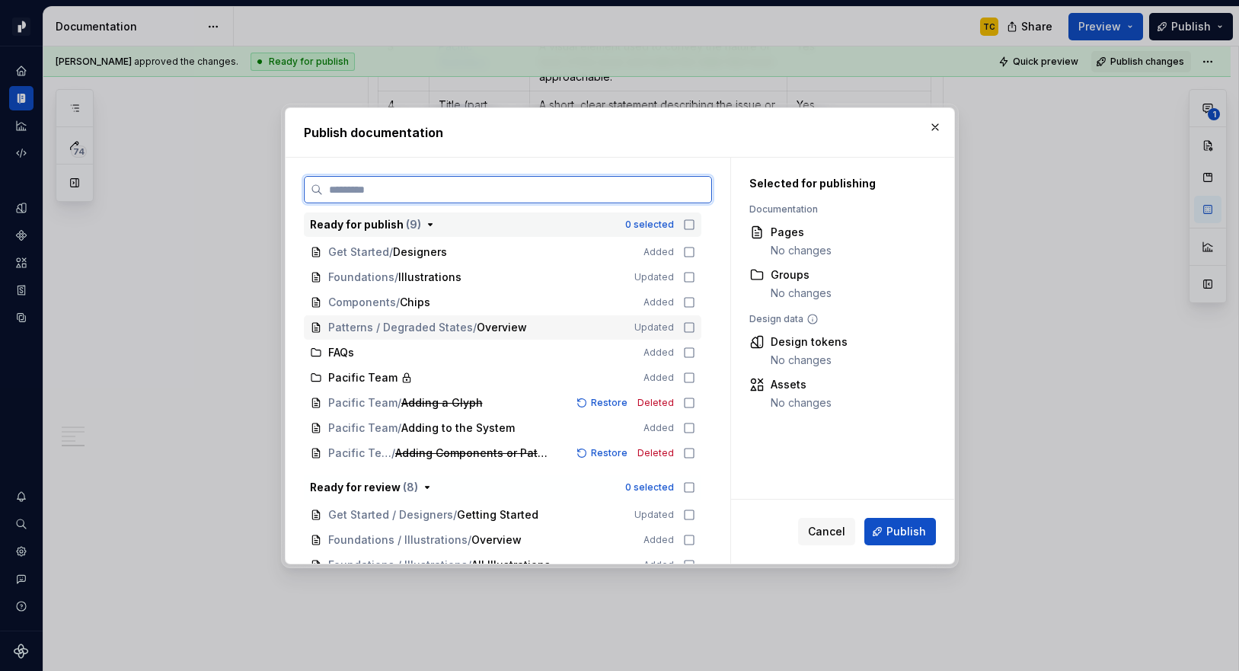
click at [695, 326] on icon at bounding box center [689, 327] width 12 height 12
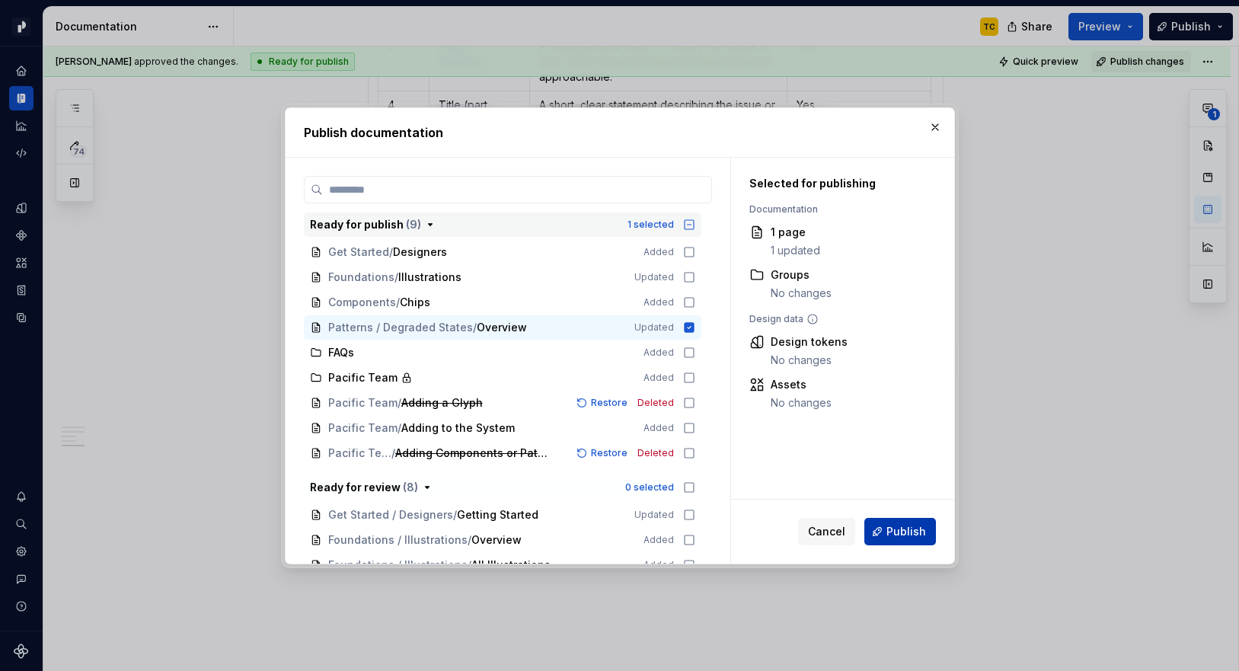
click at [911, 527] on span "Publish" at bounding box center [906, 531] width 40 height 15
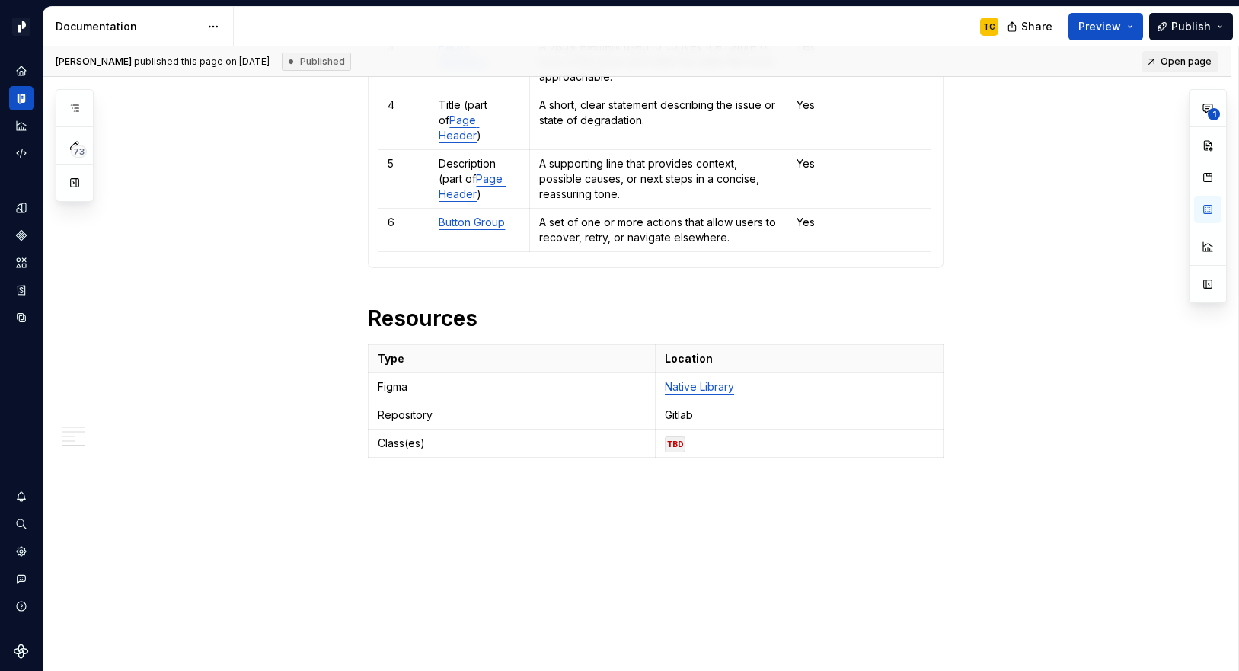
type textarea "*"
